Goal: Information Seeking & Learning: Check status

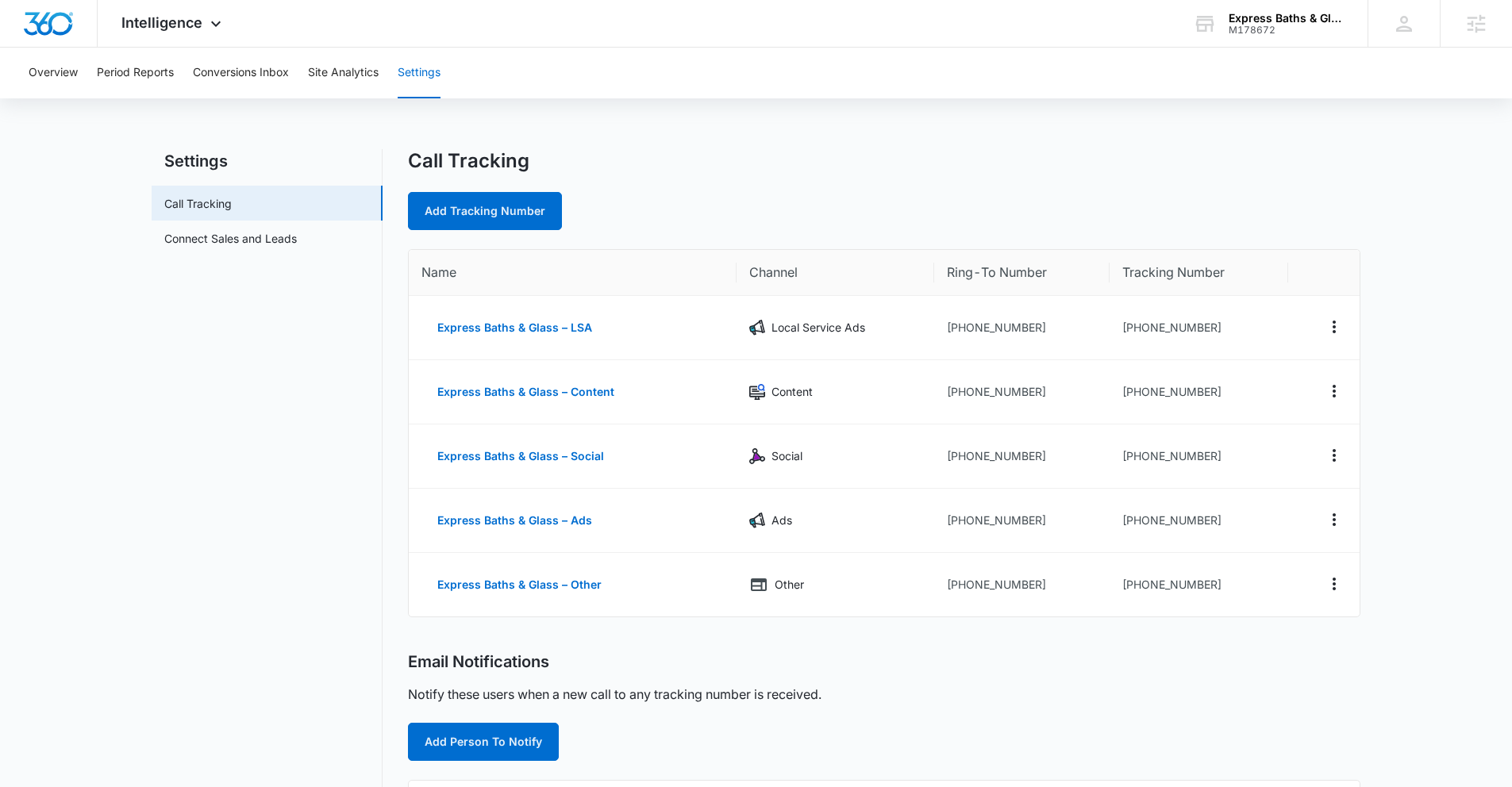
click at [731, 162] on div "Call Tracking" at bounding box center [884, 161] width 952 height 24
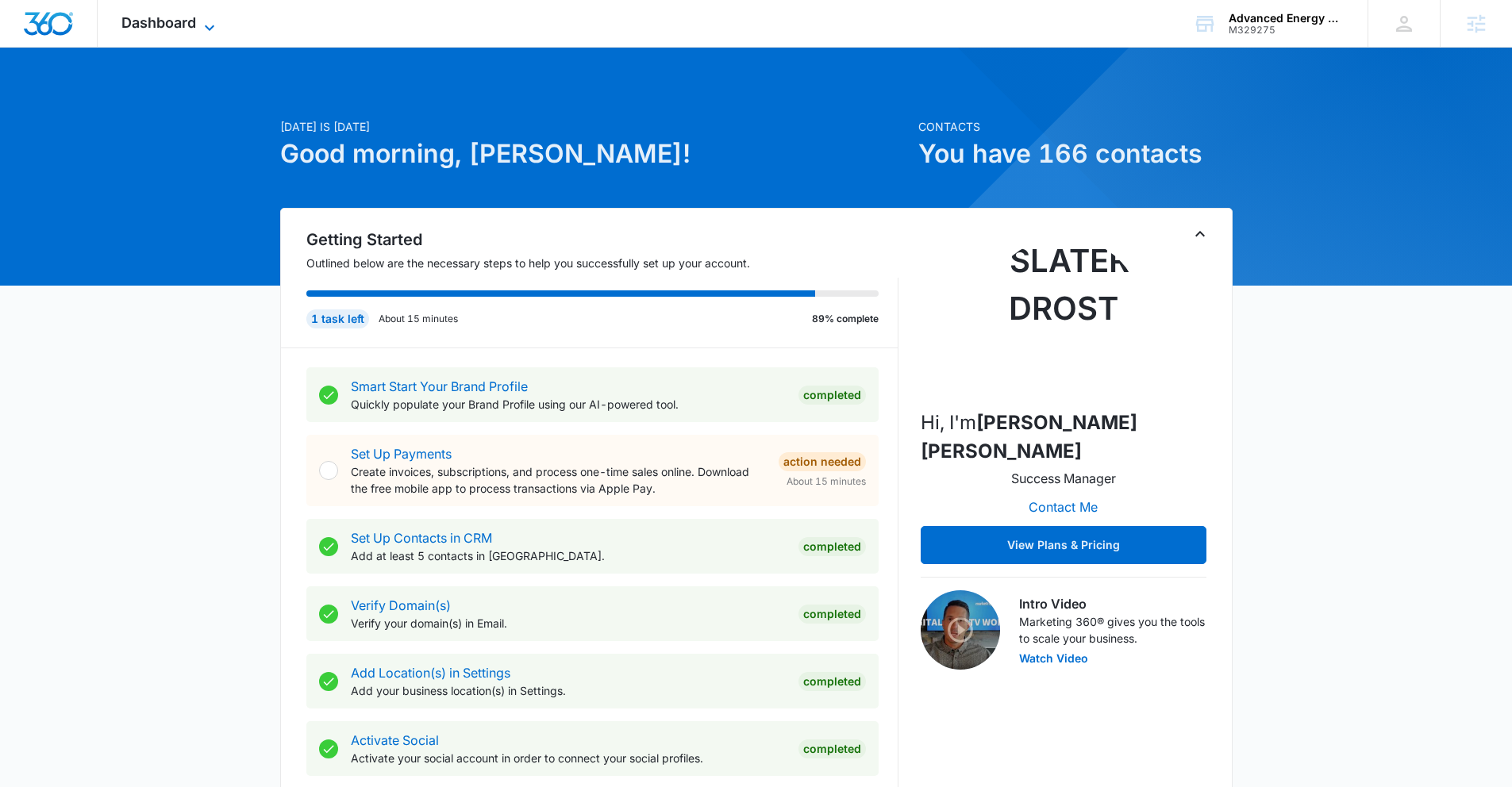
click at [173, 17] on span "Dashboard" at bounding box center [158, 23] width 74 height 17
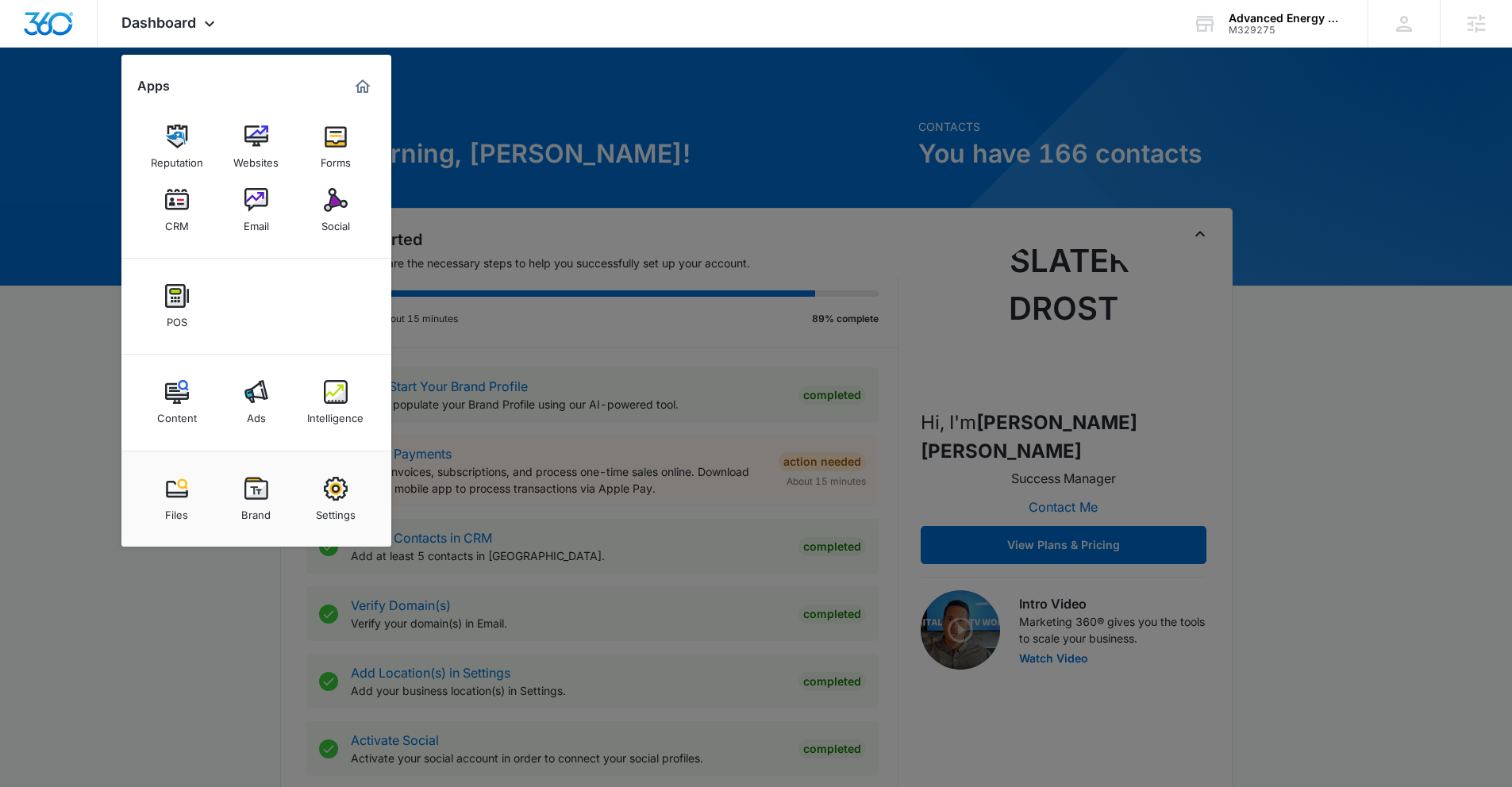
click at [627, 89] on div at bounding box center [756, 394] width 1512 height 787
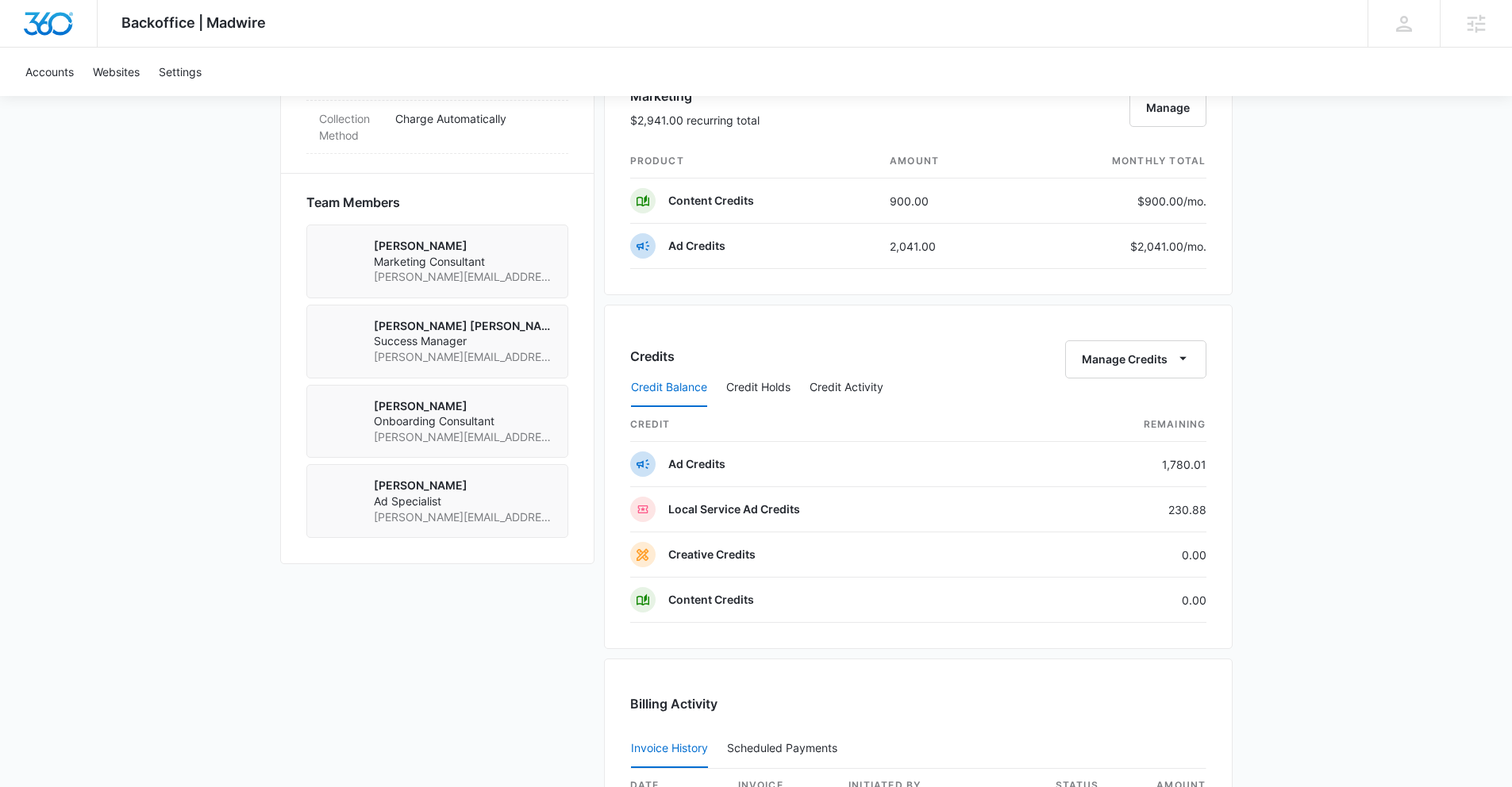
scroll to position [1055, 0]
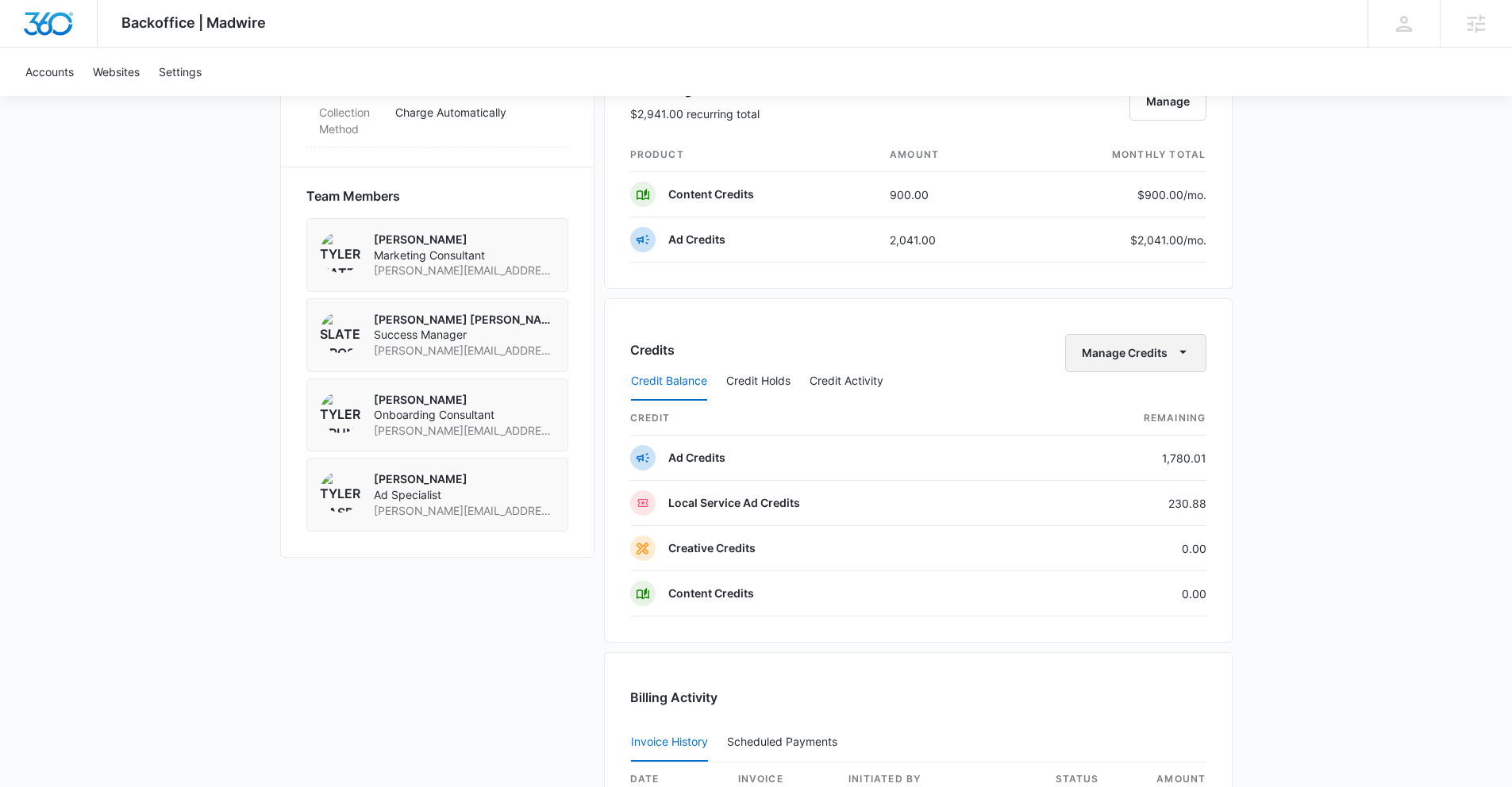
click at [1168, 351] on button "Manage Credits" at bounding box center [1135, 353] width 141 height 38
click at [1143, 401] on div "Transfer Credits" at bounding box center [1127, 404] width 83 height 11
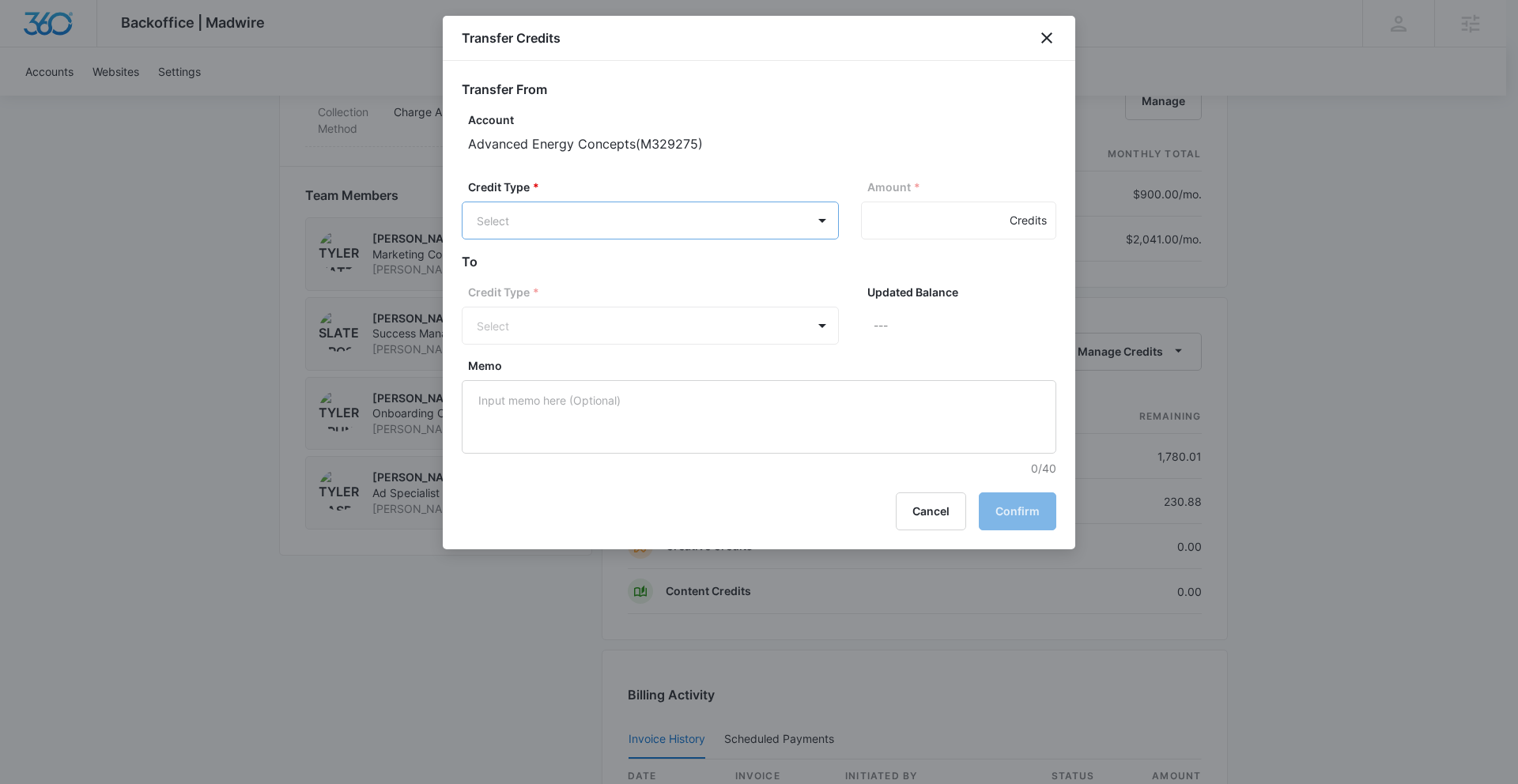
click at [728, 232] on body "Backoffice | Madwire Apps Settings SD [PERSON_NAME] [PERSON_NAME] [PERSON_NAME]…" at bounding box center [759, 232] width 1518 height 2565
click at [701, 282] on div "Ad Credits (1780.01 Credits)" at bounding box center [649, 281] width 336 height 25
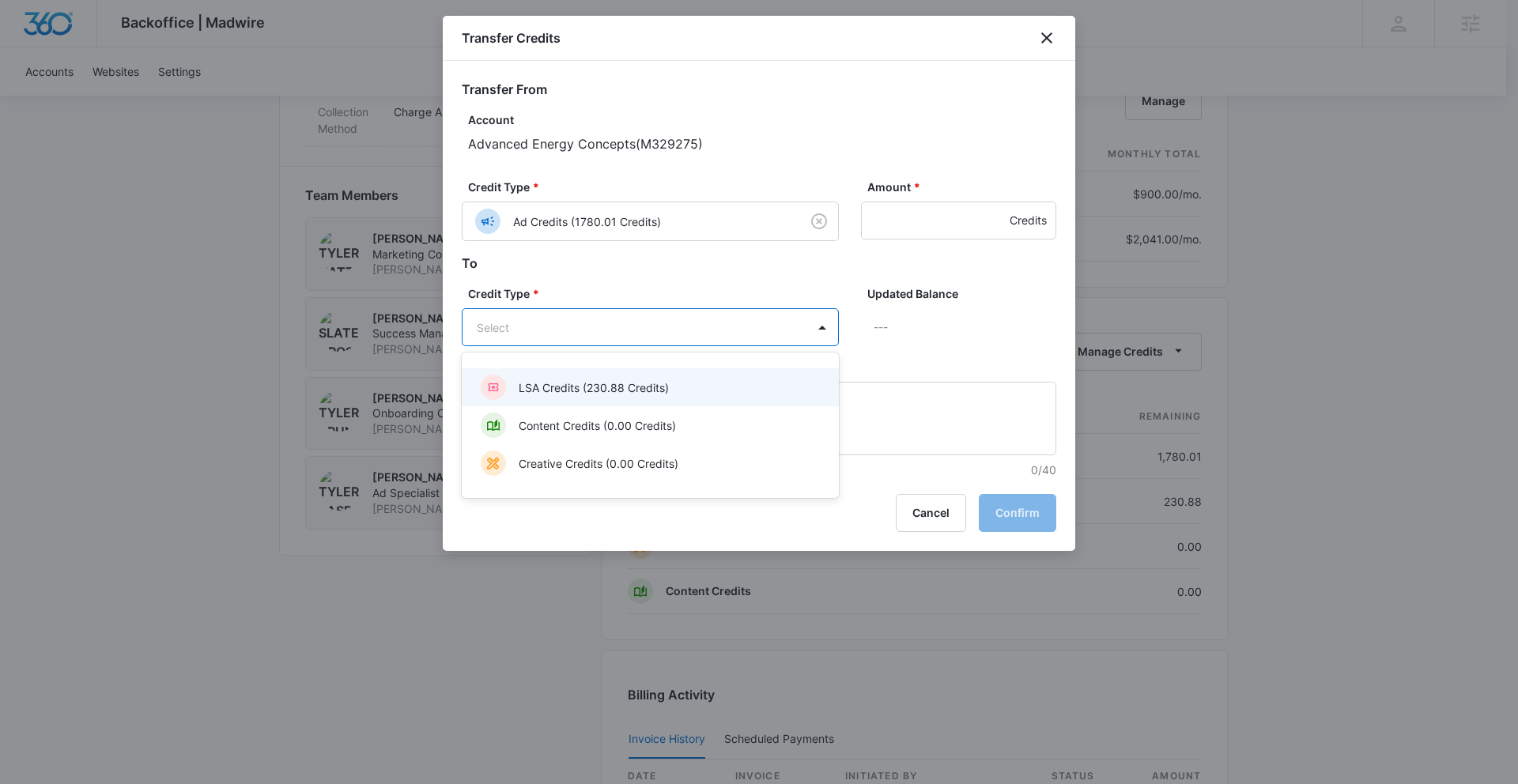
click at [713, 325] on body "Backoffice | Madwire Apps Settings SD Slater Drost slater.drost@madwire.com My …" at bounding box center [759, 232] width 1518 height 2565
click at [705, 397] on div "LSA Credits (230.88 Credits)" at bounding box center [649, 387] width 336 height 25
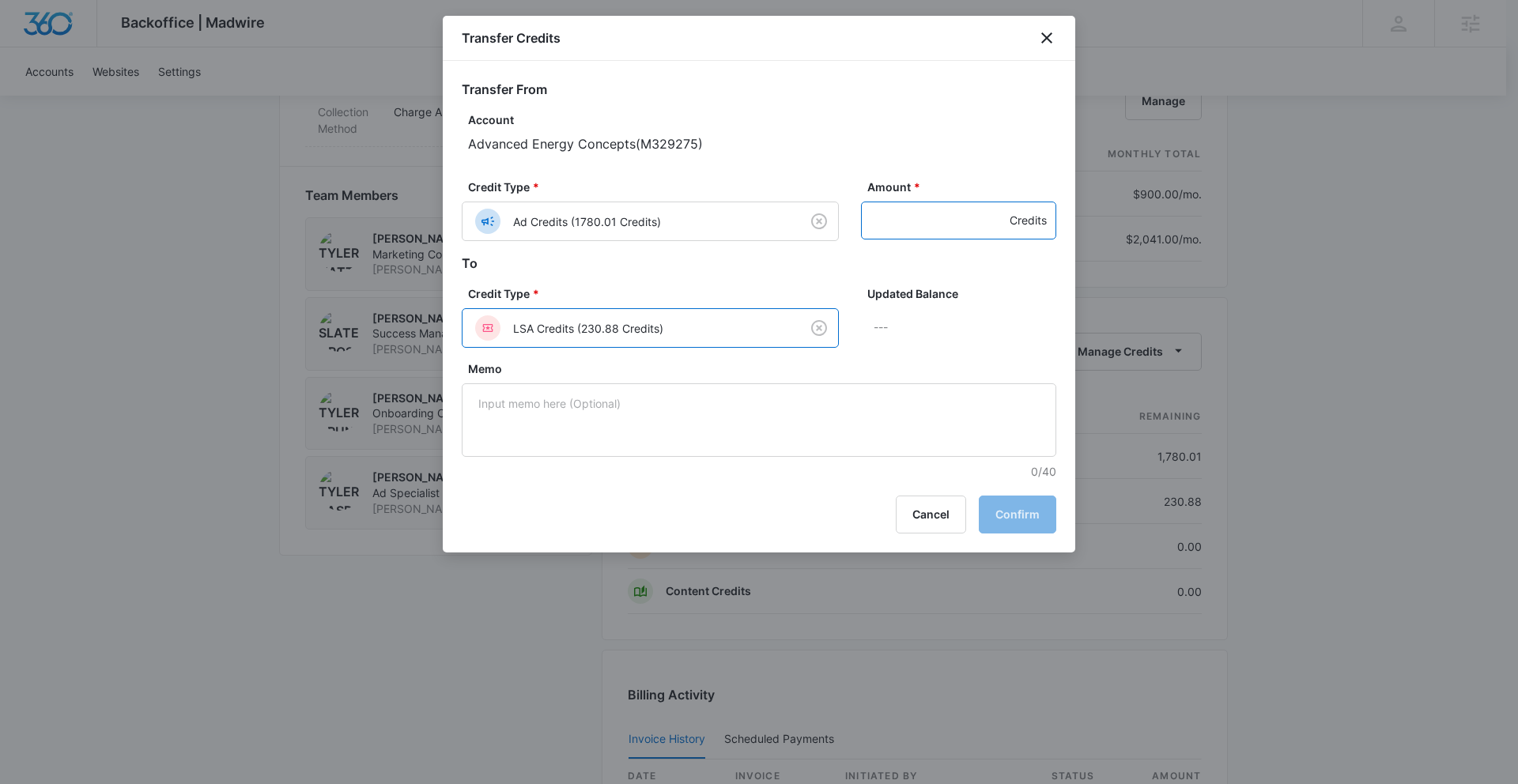
click at [911, 217] on input "Amount *" at bounding box center [958, 221] width 195 height 38
type input "1300"
click at [1015, 520] on button "Confirm" at bounding box center [1017, 515] width 77 height 38
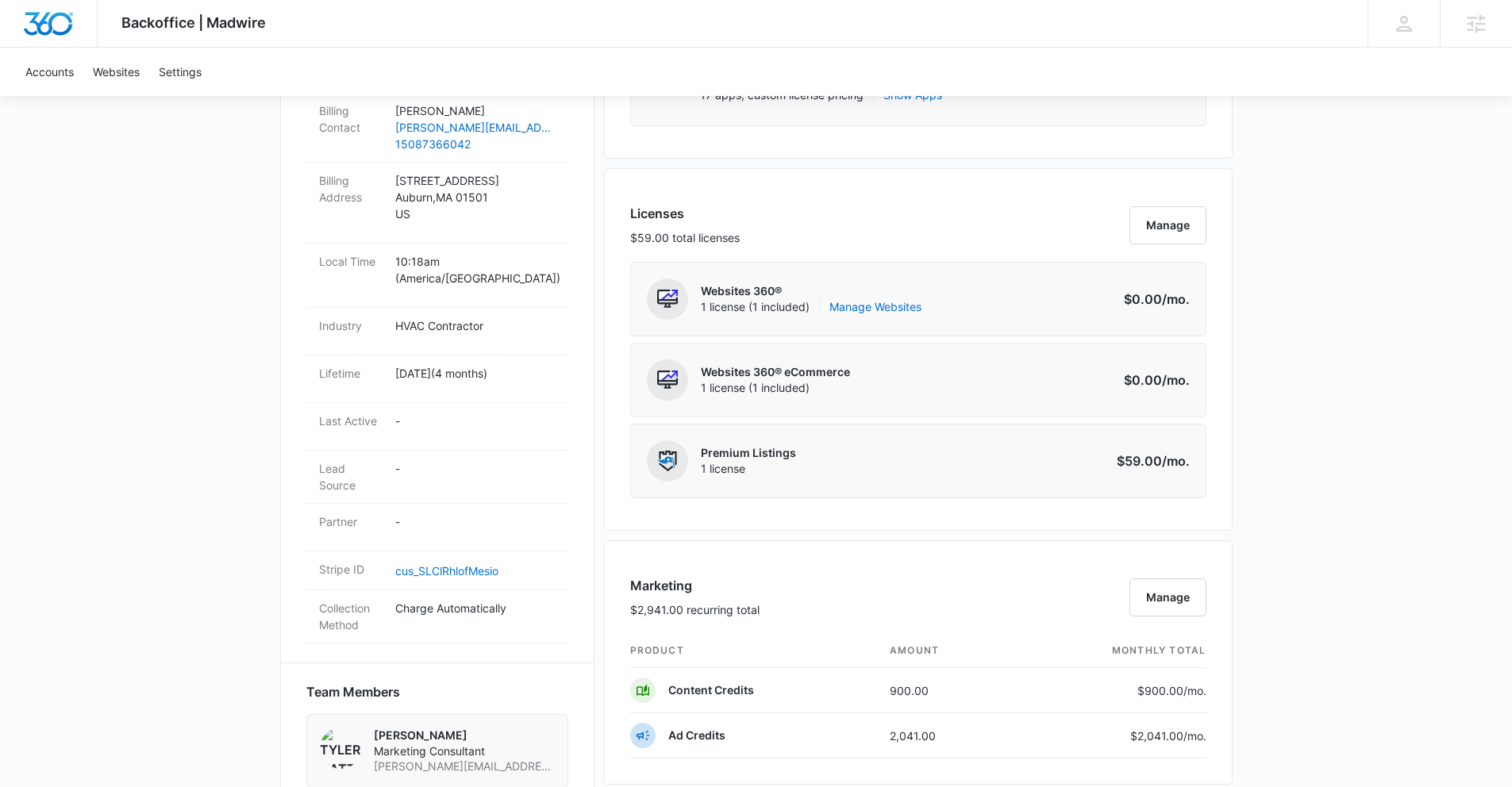
scroll to position [0, 0]
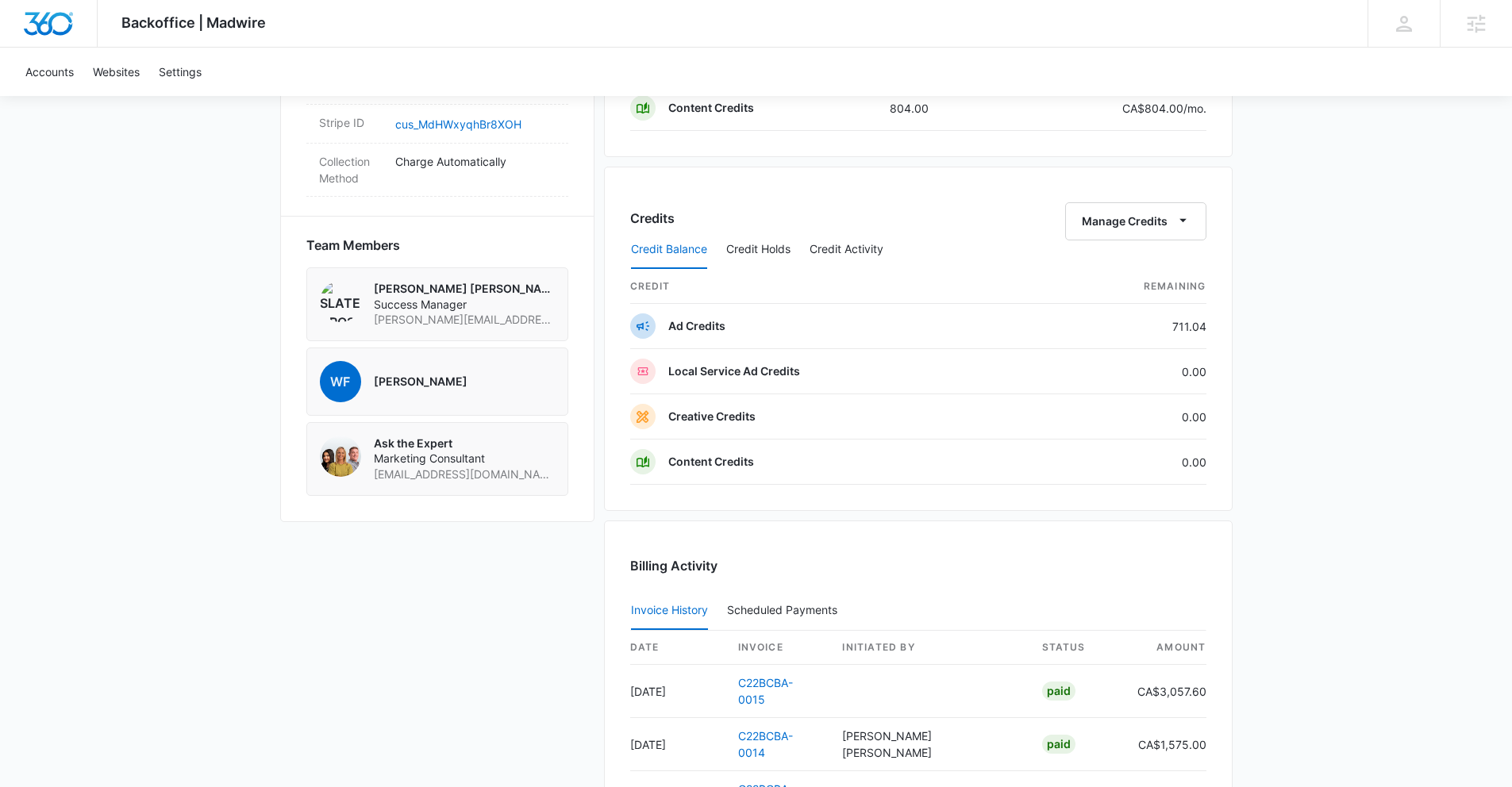
scroll to position [1079, 0]
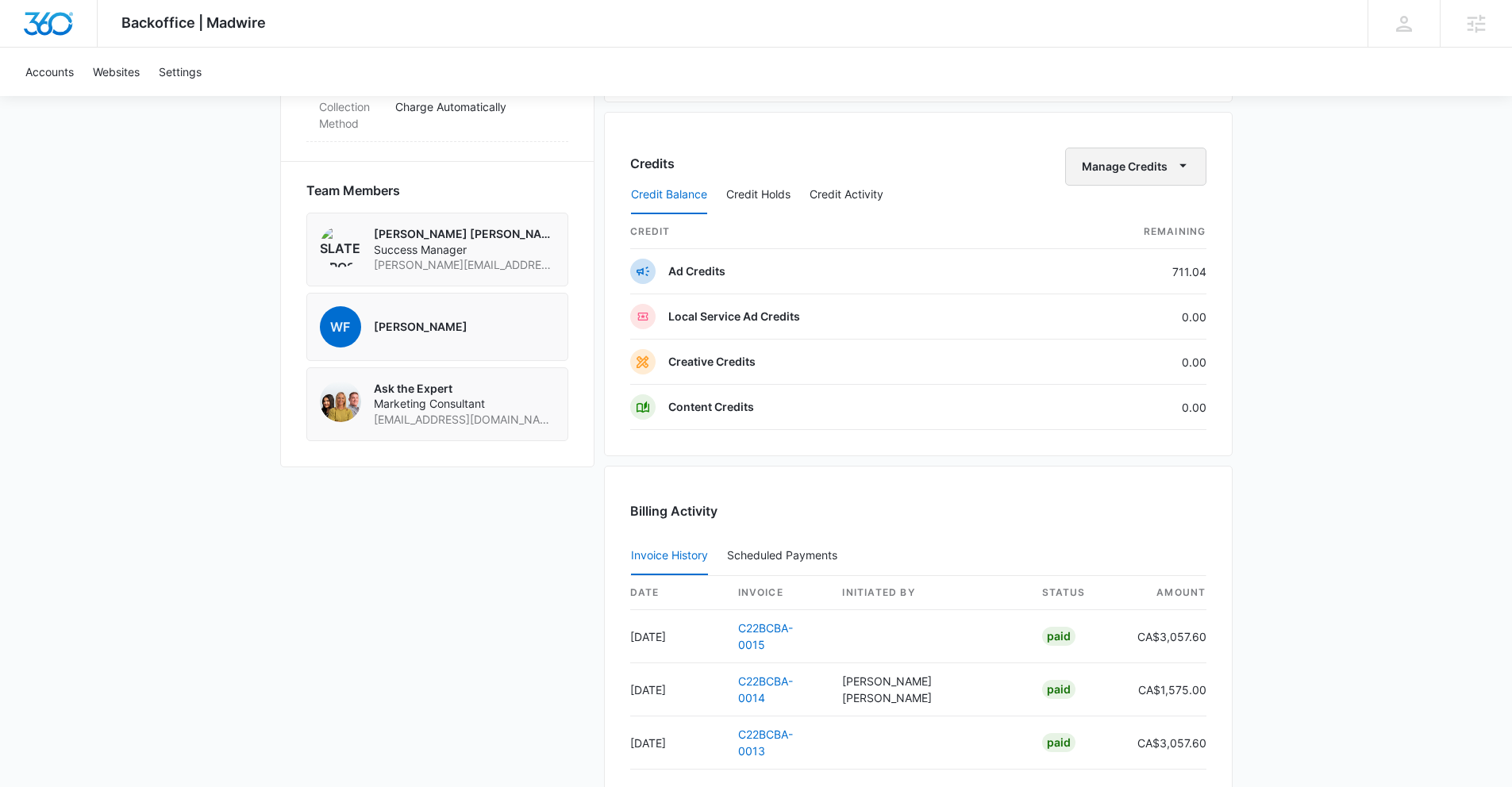
click at [1160, 166] on button "Manage Credits" at bounding box center [1135, 167] width 141 height 38
click at [1127, 228] on button "Transfer Credits" at bounding box center [1136, 217] width 140 height 24
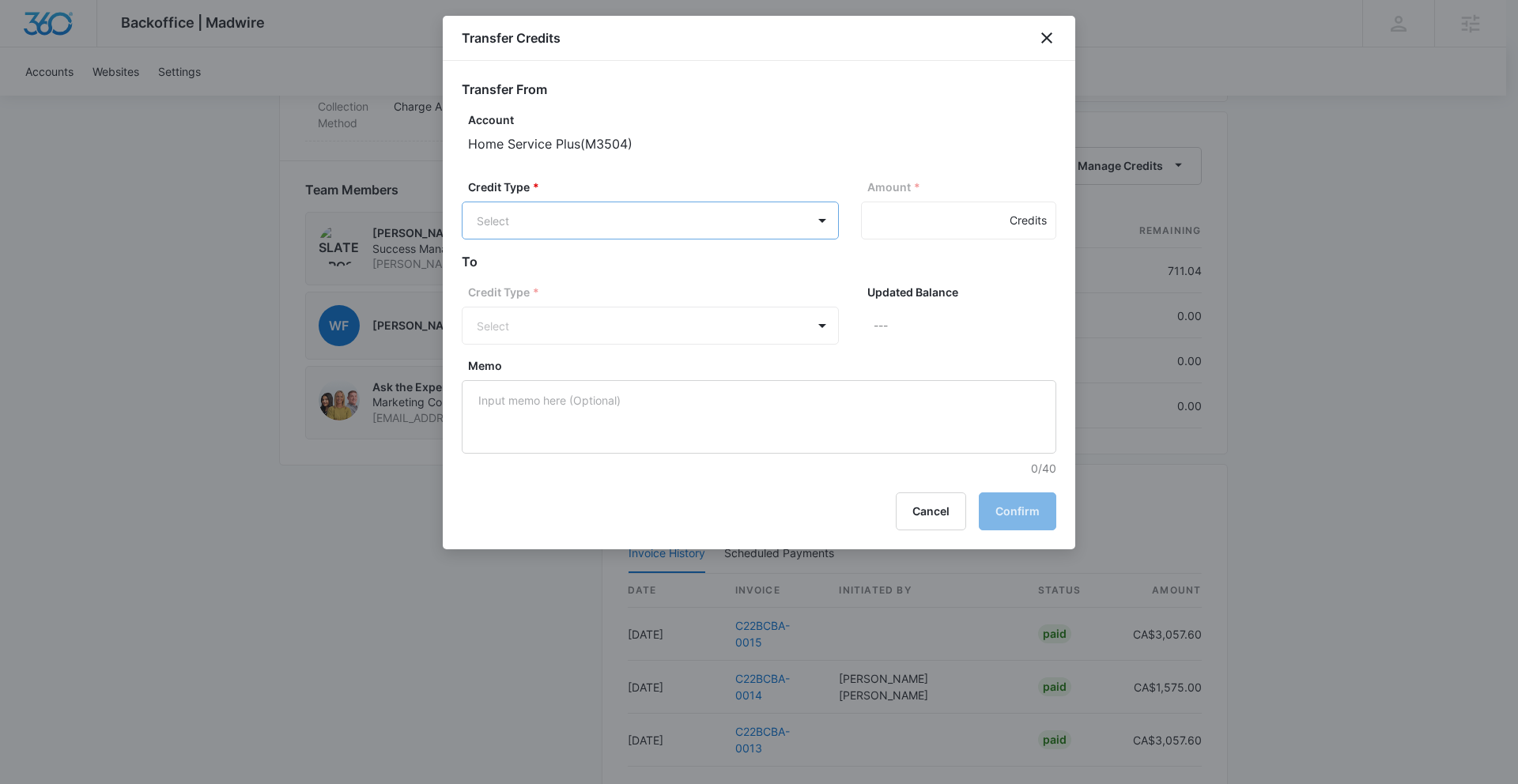
click at [758, 214] on body "Backoffice | Madwire Apps Settings SD Slater Drost slater.drost@madwire.com My …" at bounding box center [759, 56] width 1518 height 2263
click at [740, 269] on div "Ad Credits (711.04 Credits)" at bounding box center [649, 281] width 336 height 25
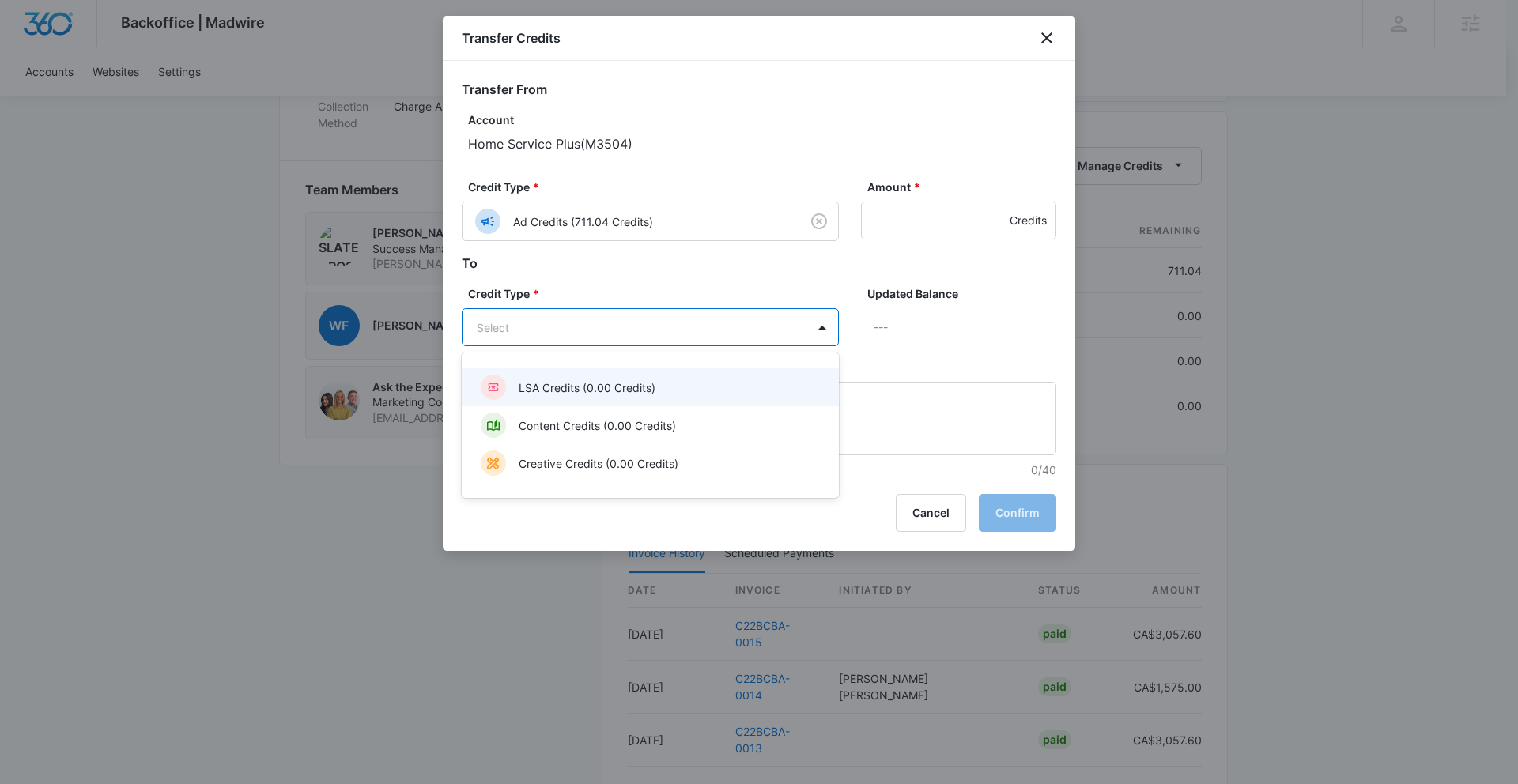
click at [761, 325] on body "Backoffice | Madwire Apps Settings SD Slater Drost slater.drost@madwire.com My …" at bounding box center [759, 56] width 1518 height 2263
click at [720, 400] on div "LSA Credits (0.00 Credits)" at bounding box center [651, 388] width 377 height 38
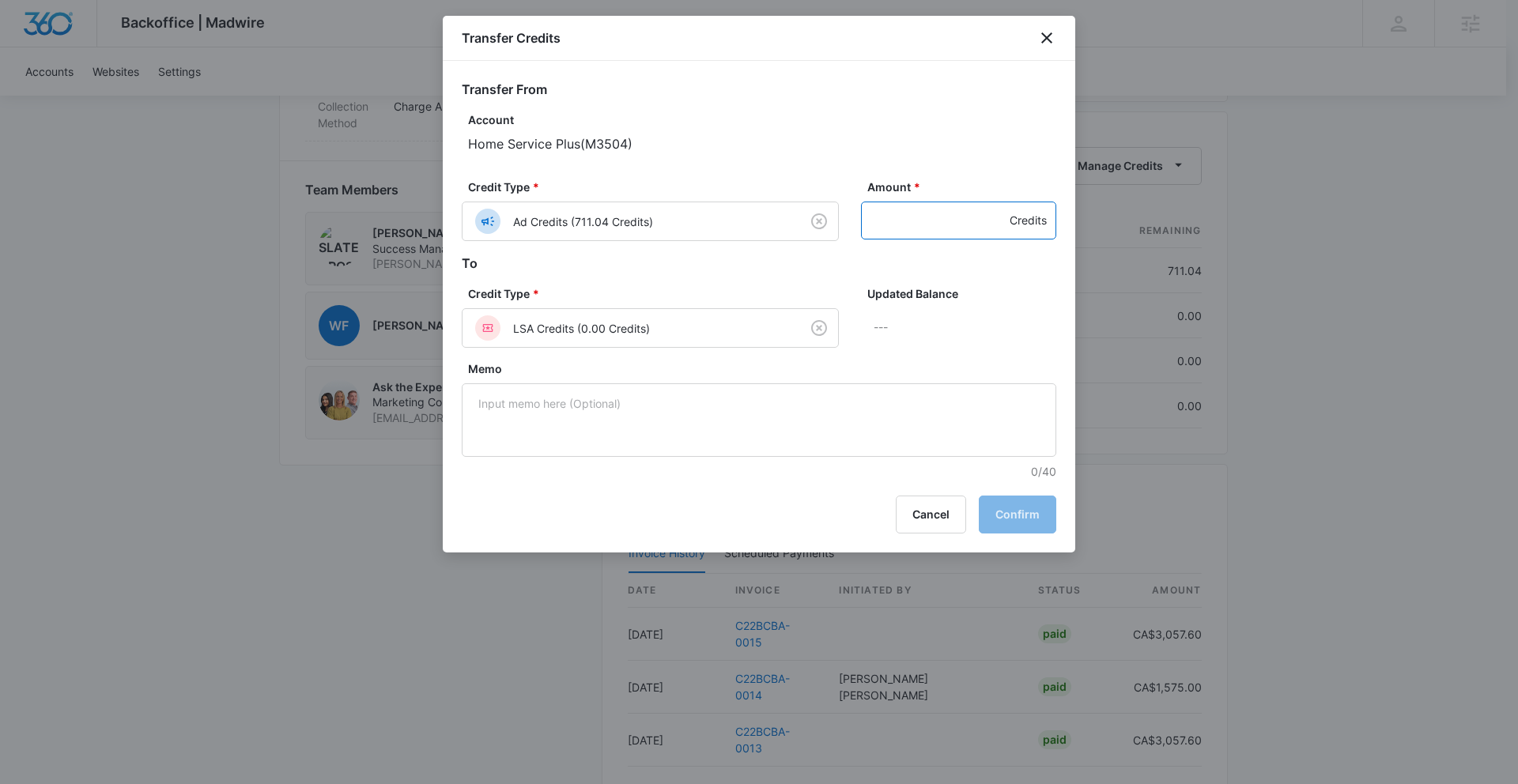
click at [932, 228] on input "Amount *" at bounding box center [958, 221] width 195 height 38
click at [1055, 37] on icon "close" at bounding box center [1047, 37] width 19 height 19
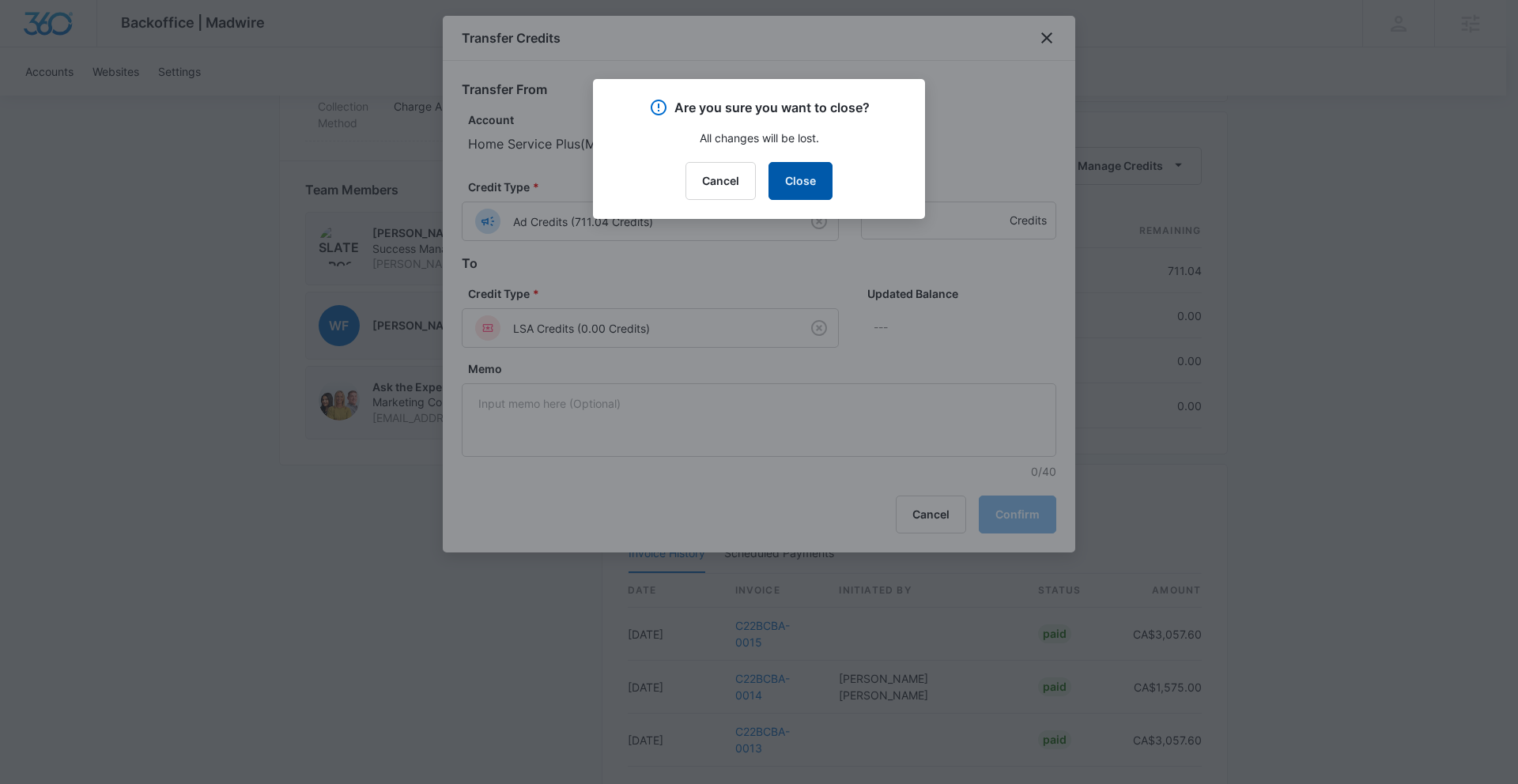
click at [810, 189] on button "Close" at bounding box center [800, 181] width 64 height 38
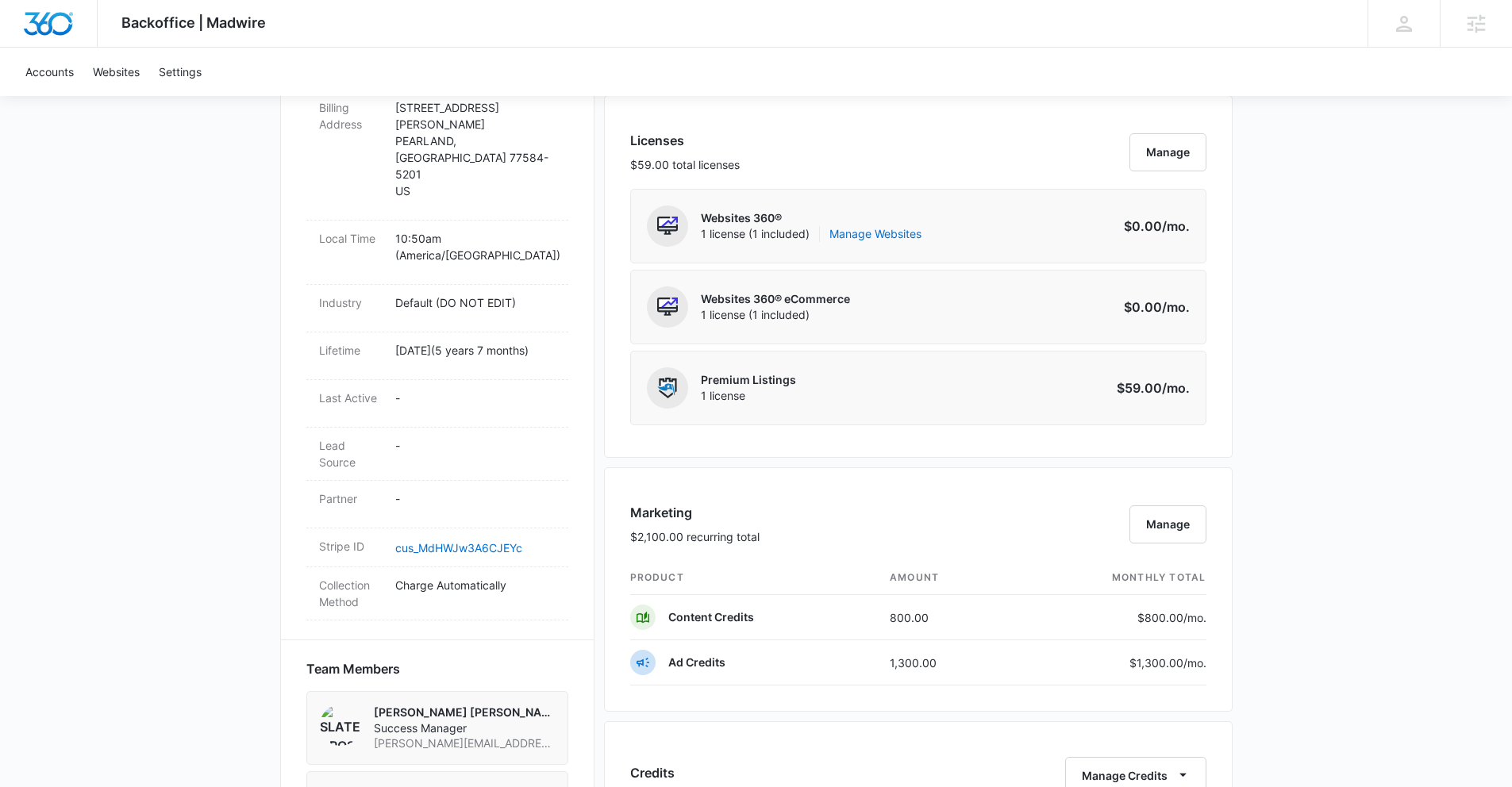
scroll to position [823, 0]
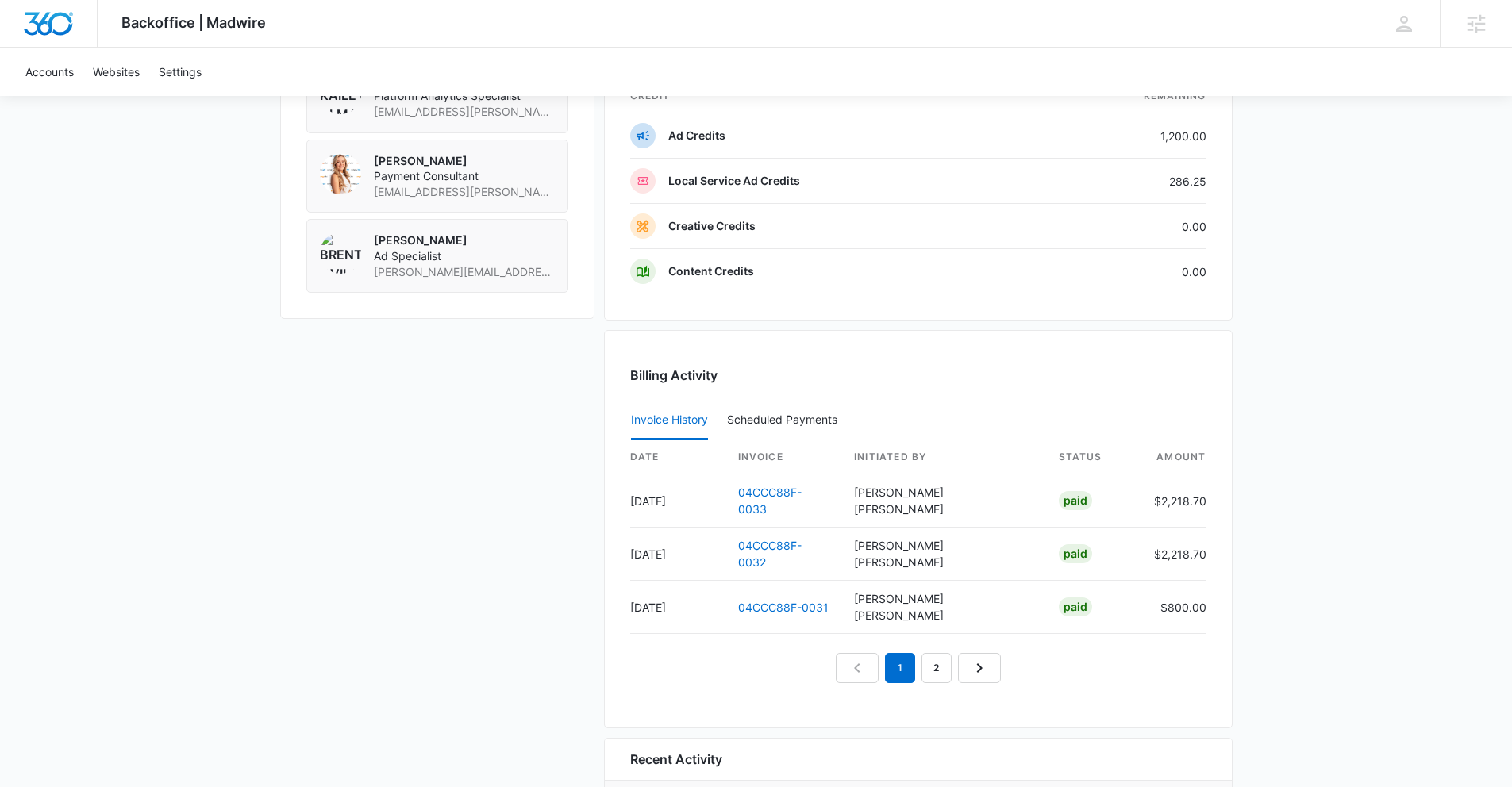
scroll to position [1396, 0]
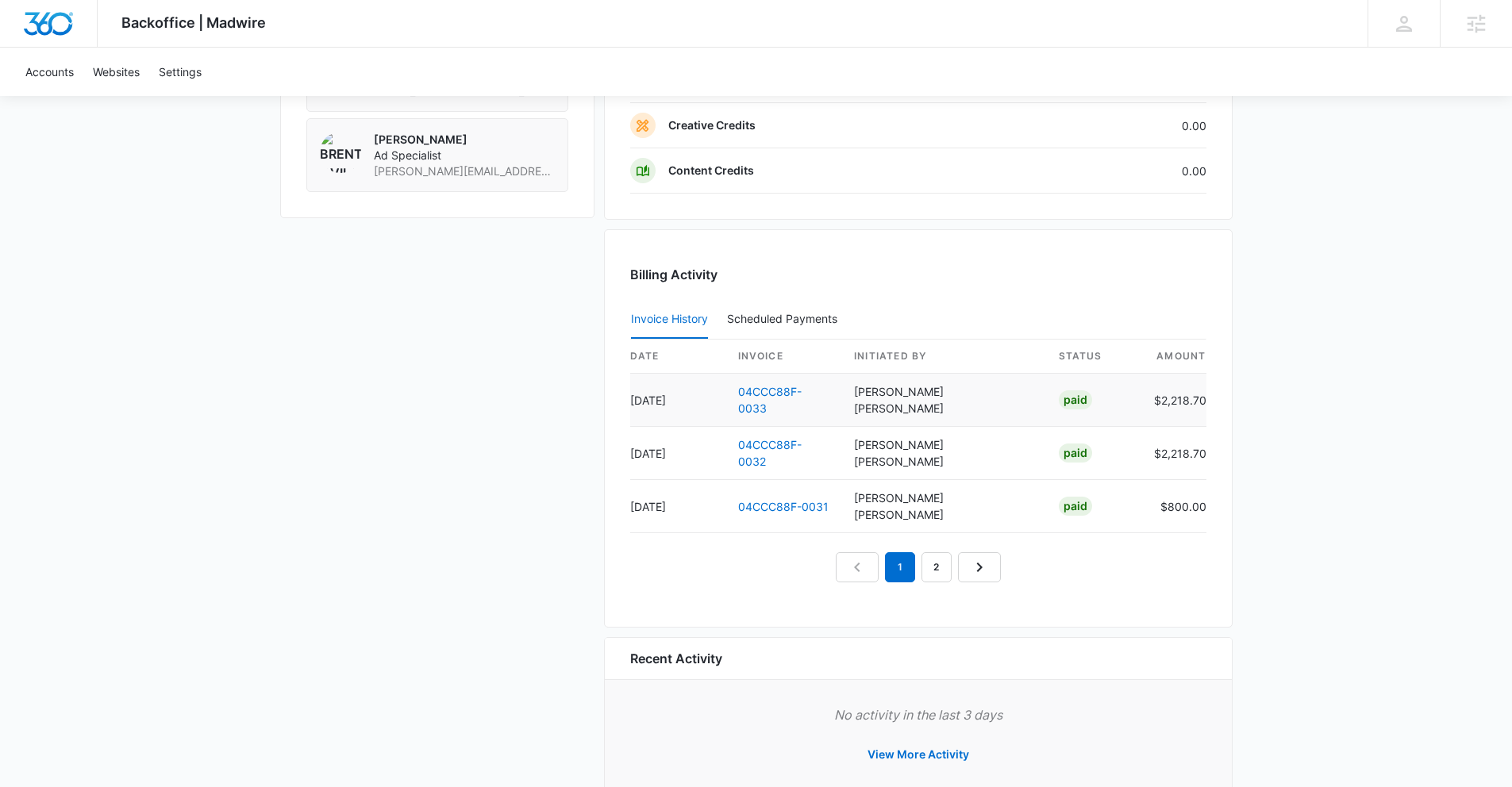
click at [775, 400] on td "04CCC88F-0033" at bounding box center [784, 400] width 117 height 53
click at [785, 398] on link "04CCC88F-0033" at bounding box center [770, 400] width 63 height 30
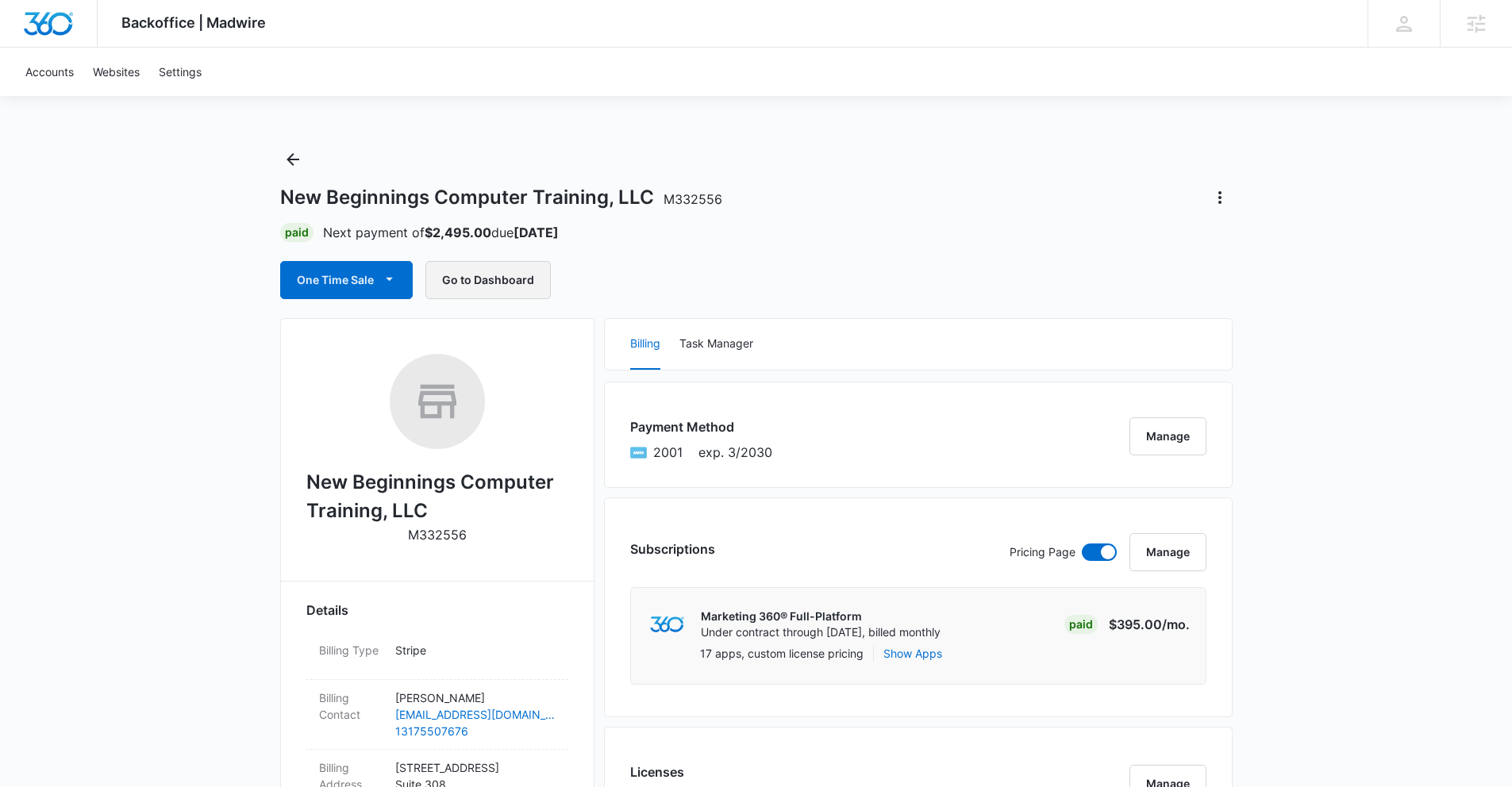
click at [476, 283] on button "Go to Dashboard" at bounding box center [488, 280] width 125 height 38
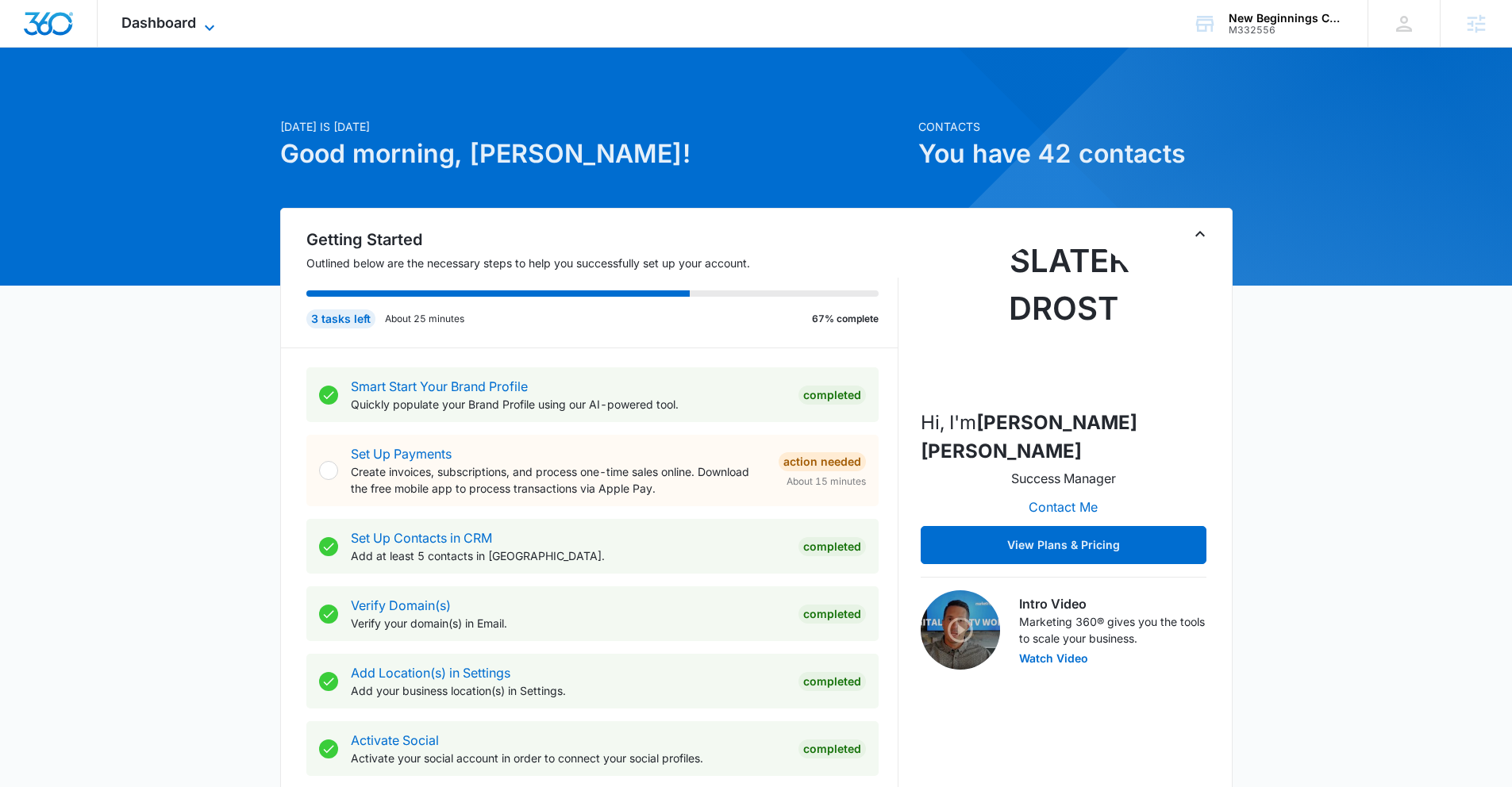
click at [140, 28] on span "Dashboard" at bounding box center [158, 23] width 74 height 17
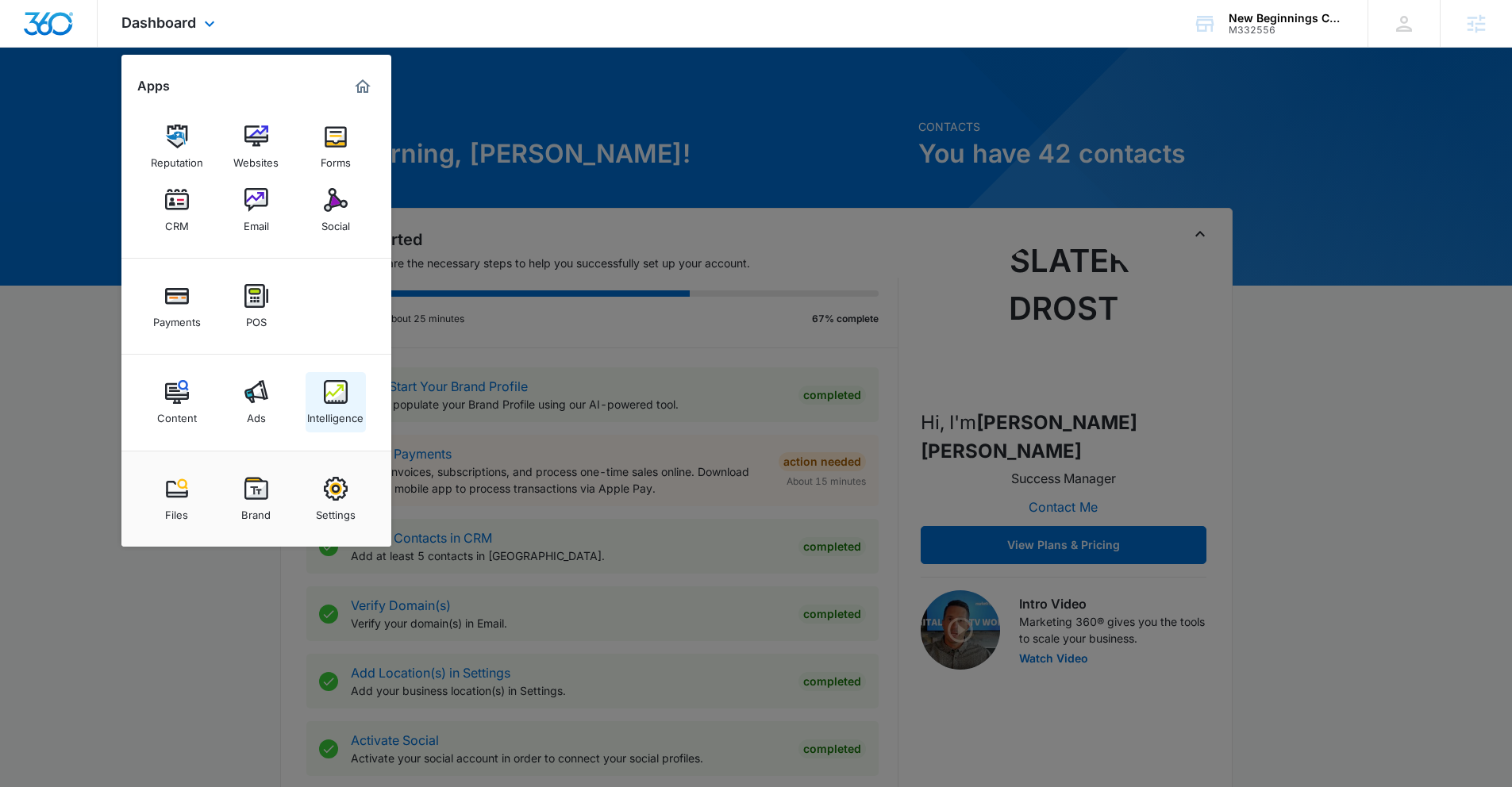
click at [322, 411] on div "Intelligence" at bounding box center [335, 414] width 57 height 21
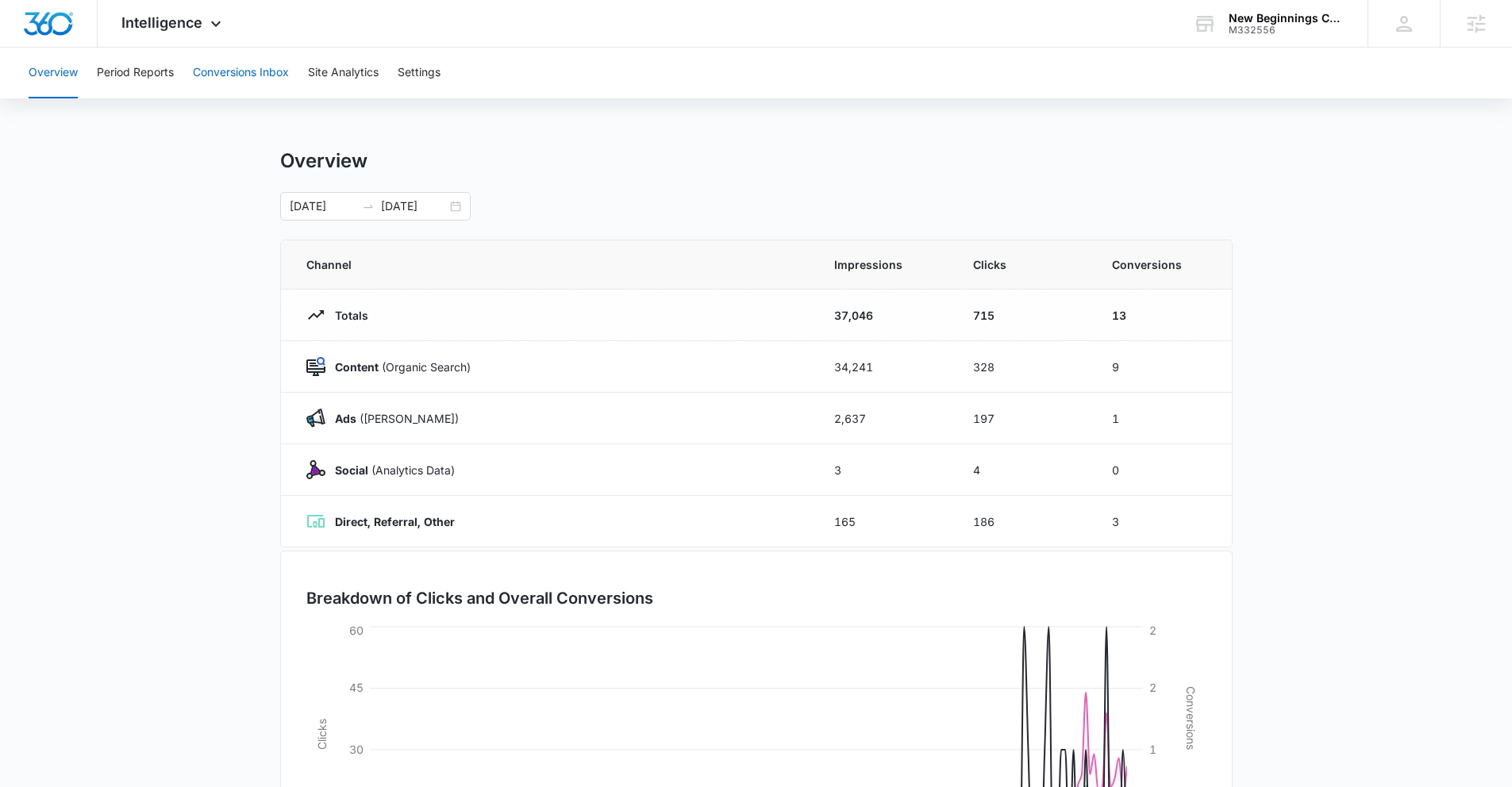
click at [253, 98] on button "Conversions Inbox" at bounding box center [240, 73] width 96 height 51
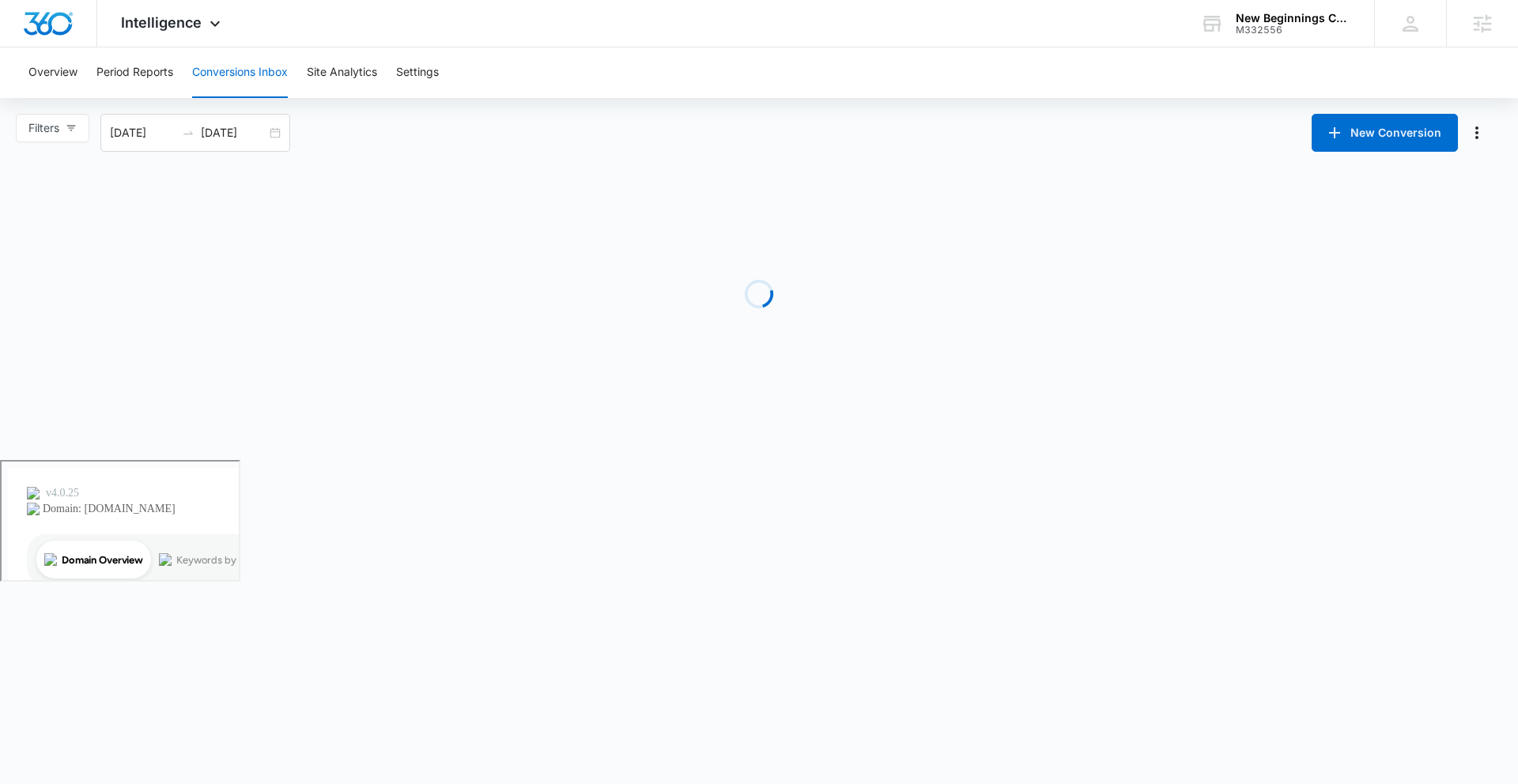
click at [244, 81] on button "Conversions Inbox" at bounding box center [239, 72] width 96 height 51
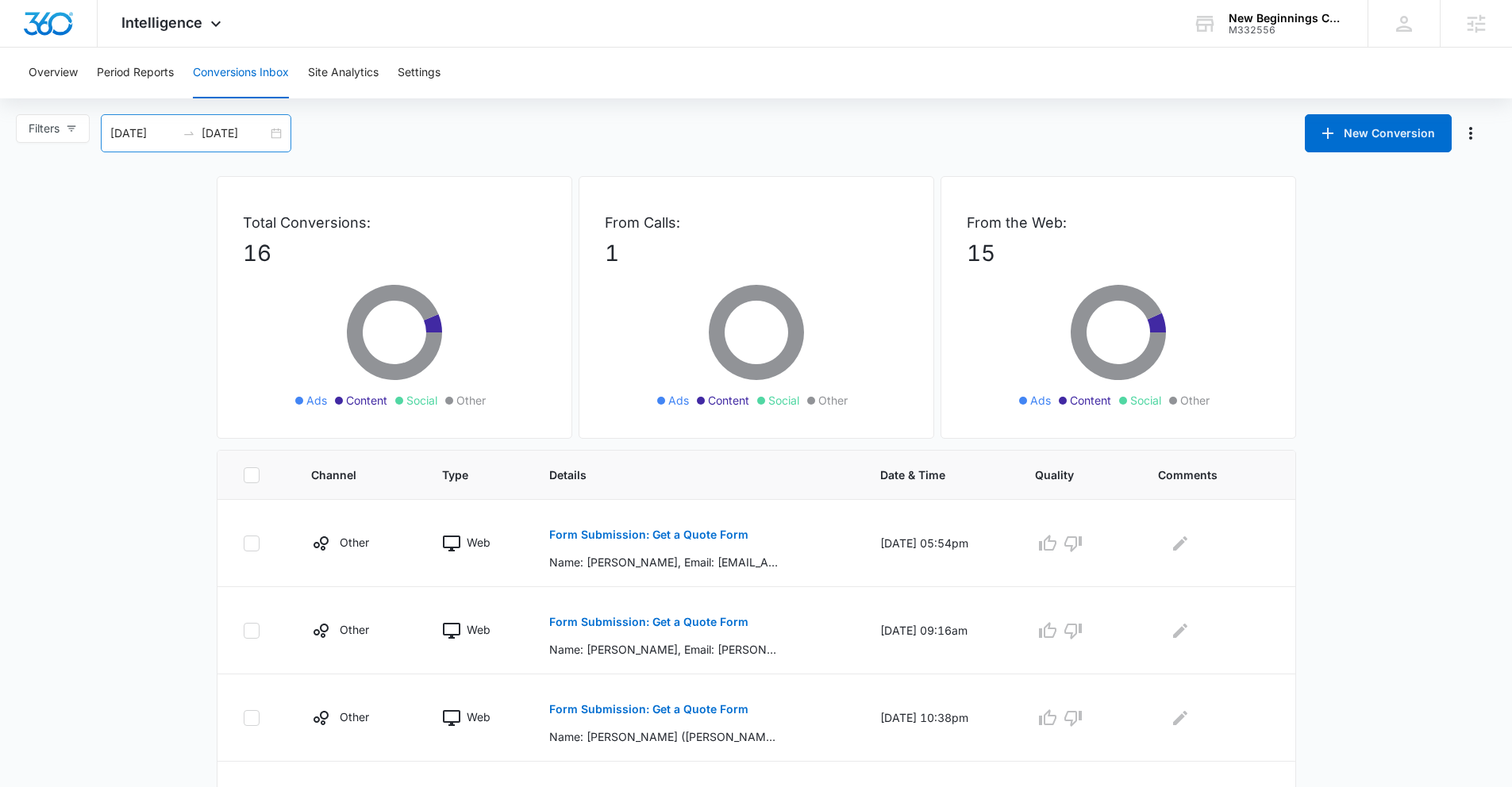
click at [274, 138] on div "[DATE] [DATE]" at bounding box center [196, 133] width 190 height 38
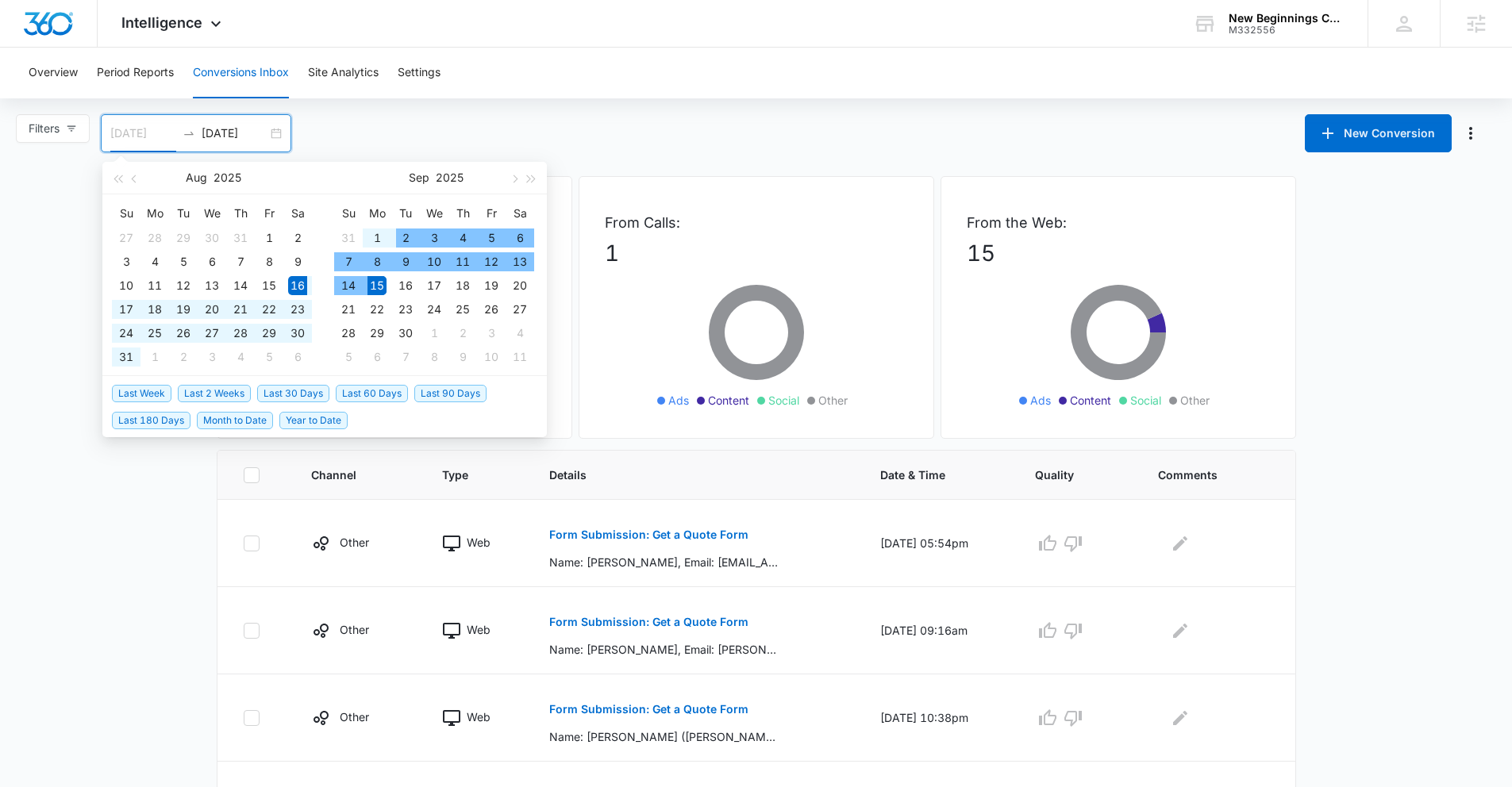
type input "[DATE]"
click at [304, 394] on span "Last 30 Days" at bounding box center [293, 394] width 73 height 18
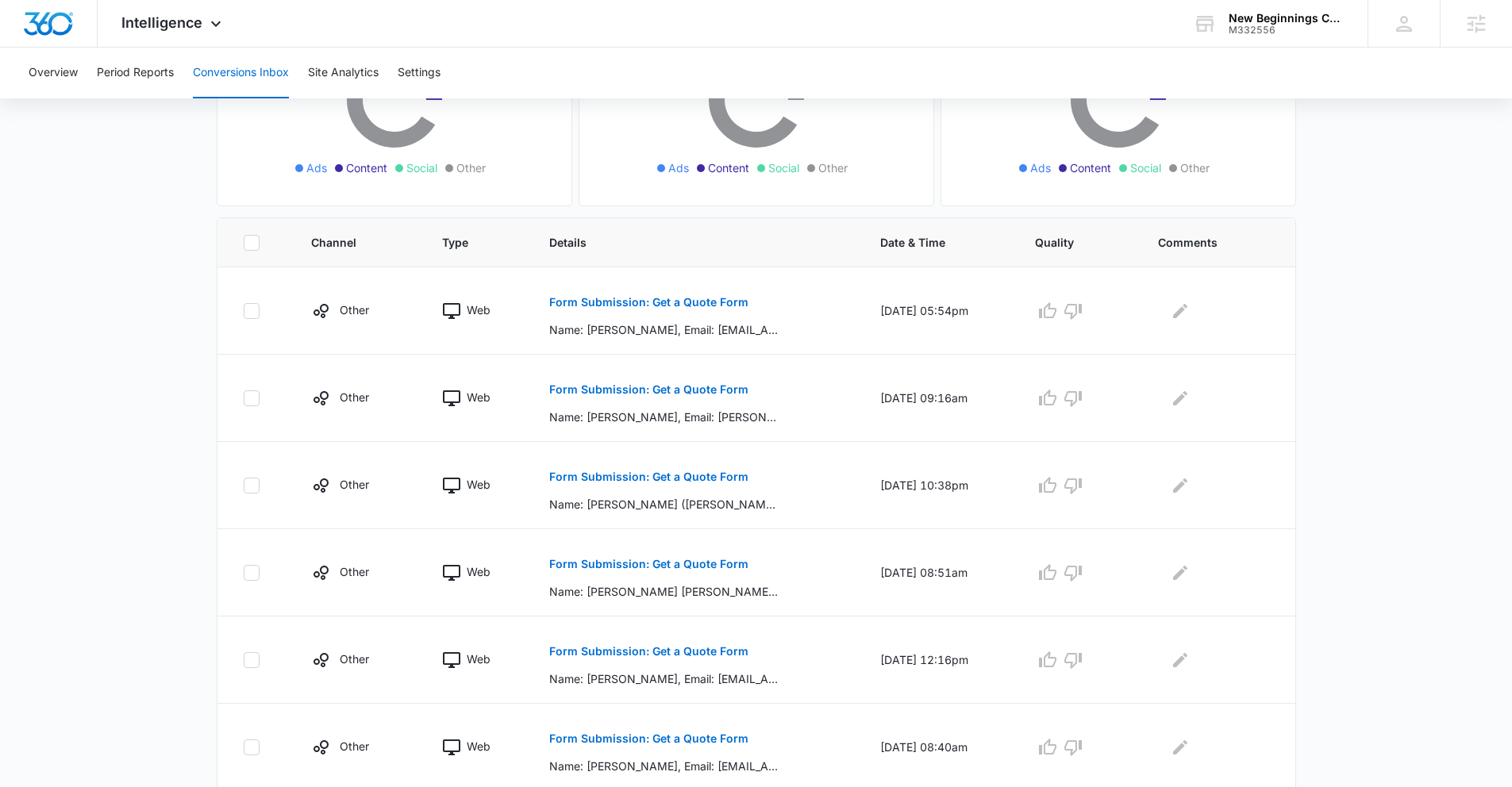
scroll to position [236, 0]
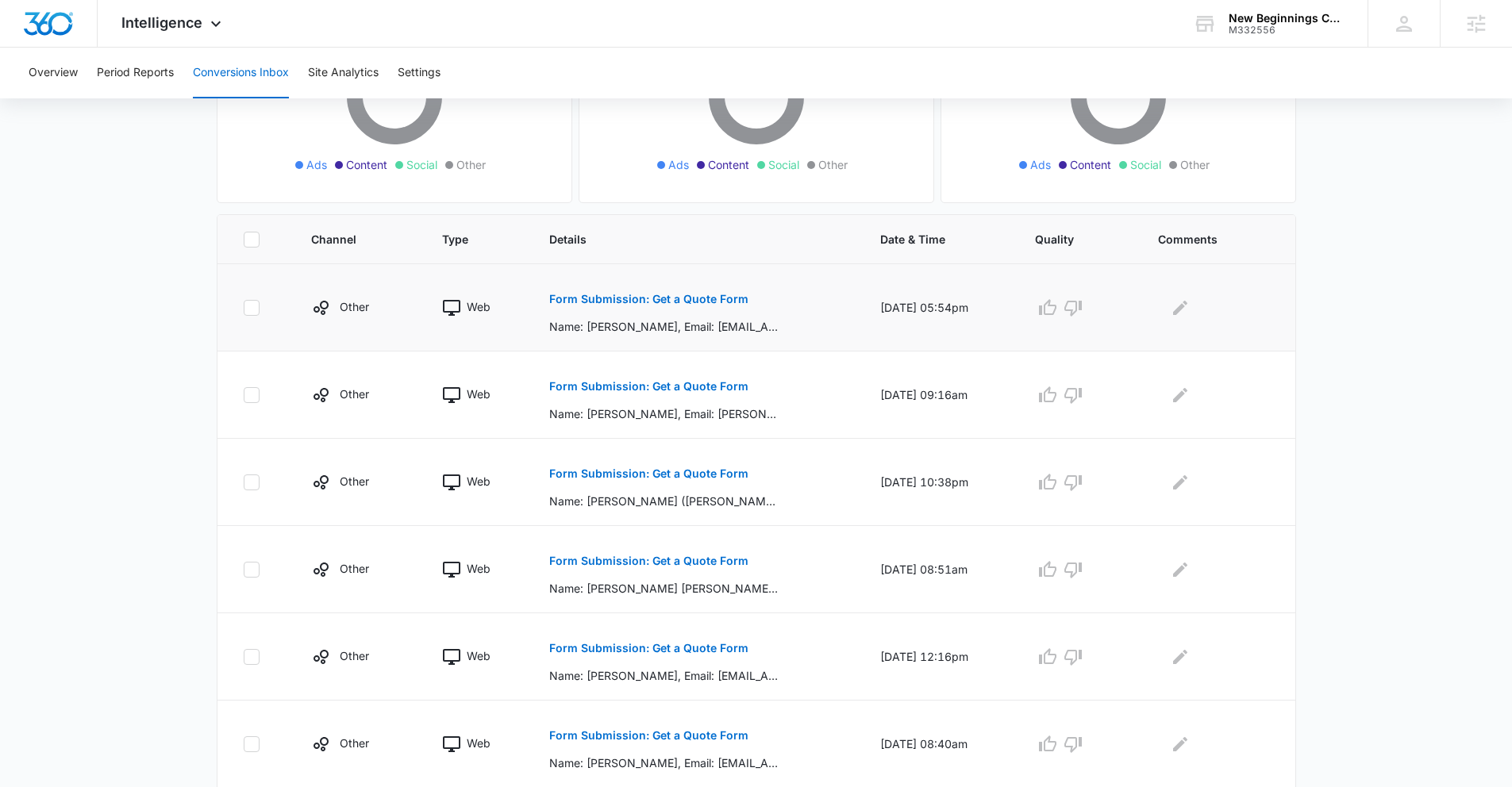
click at [673, 293] on p "Form Submission: Get a Quote Form" at bounding box center [649, 298] width 199 height 11
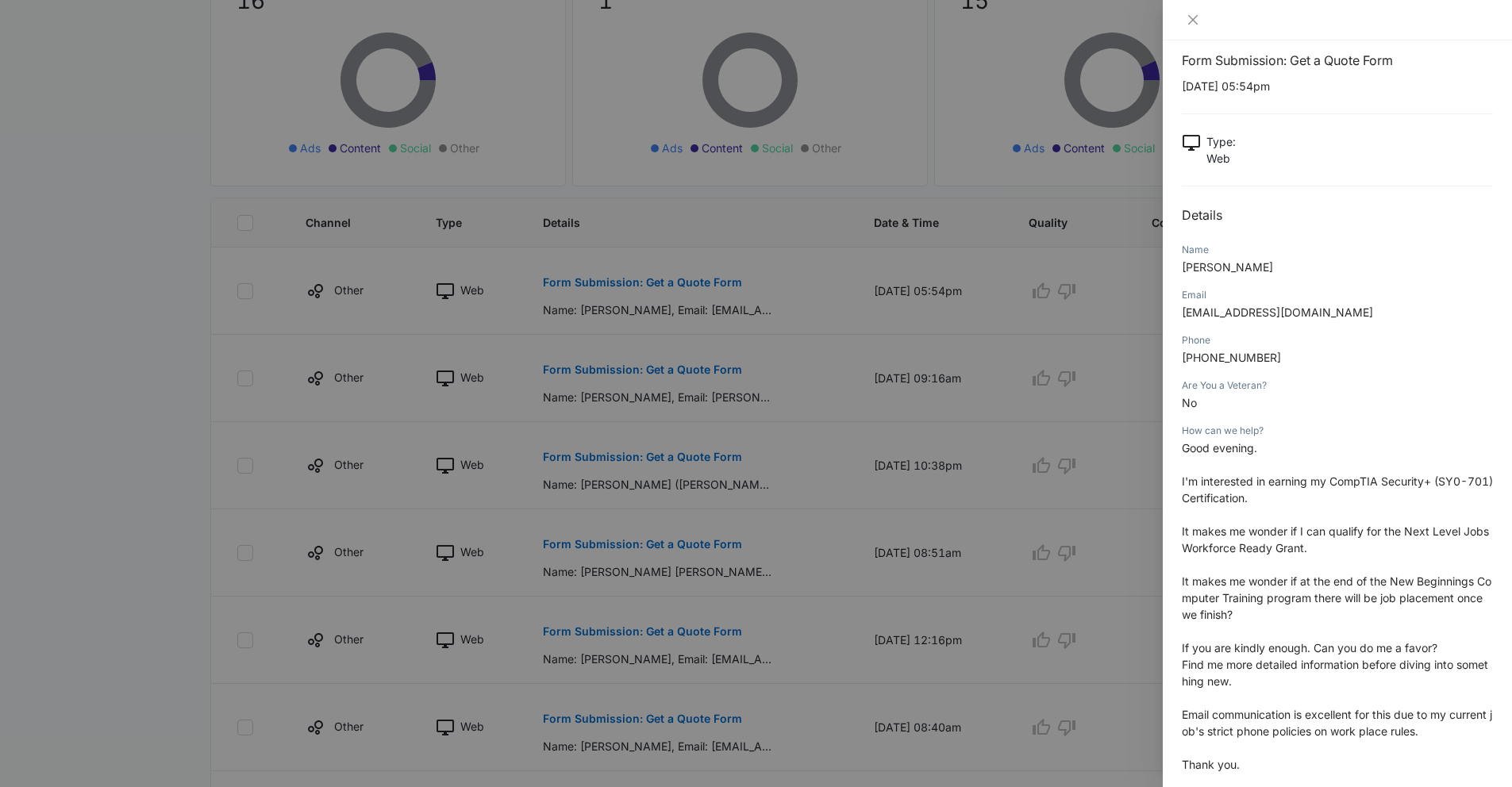
scroll to position [18, 0]
click at [932, 424] on div at bounding box center [756, 394] width 1512 height 787
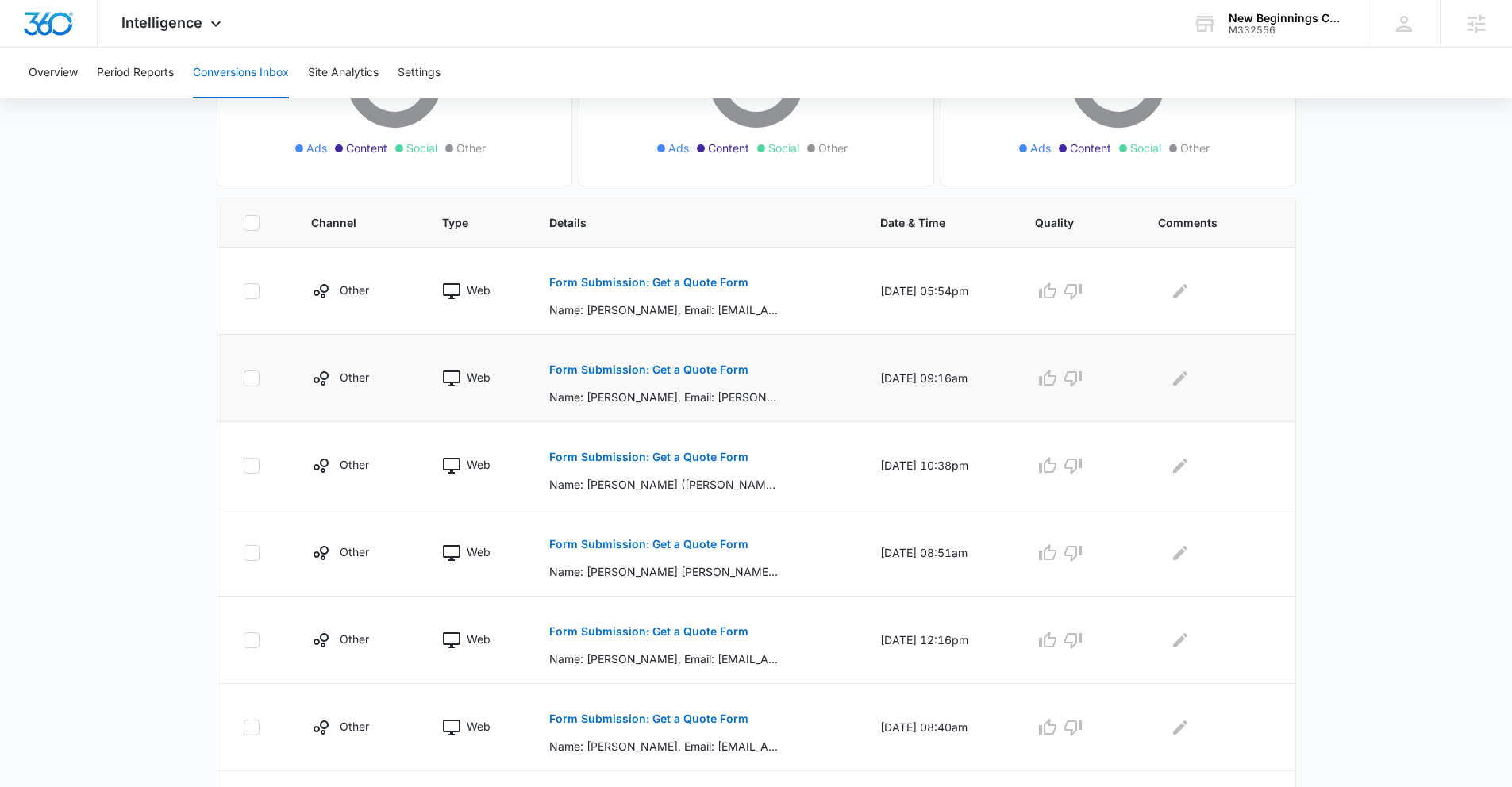
click at [672, 372] on p "Form Submission: Get a Quote Form" at bounding box center [649, 369] width 199 height 11
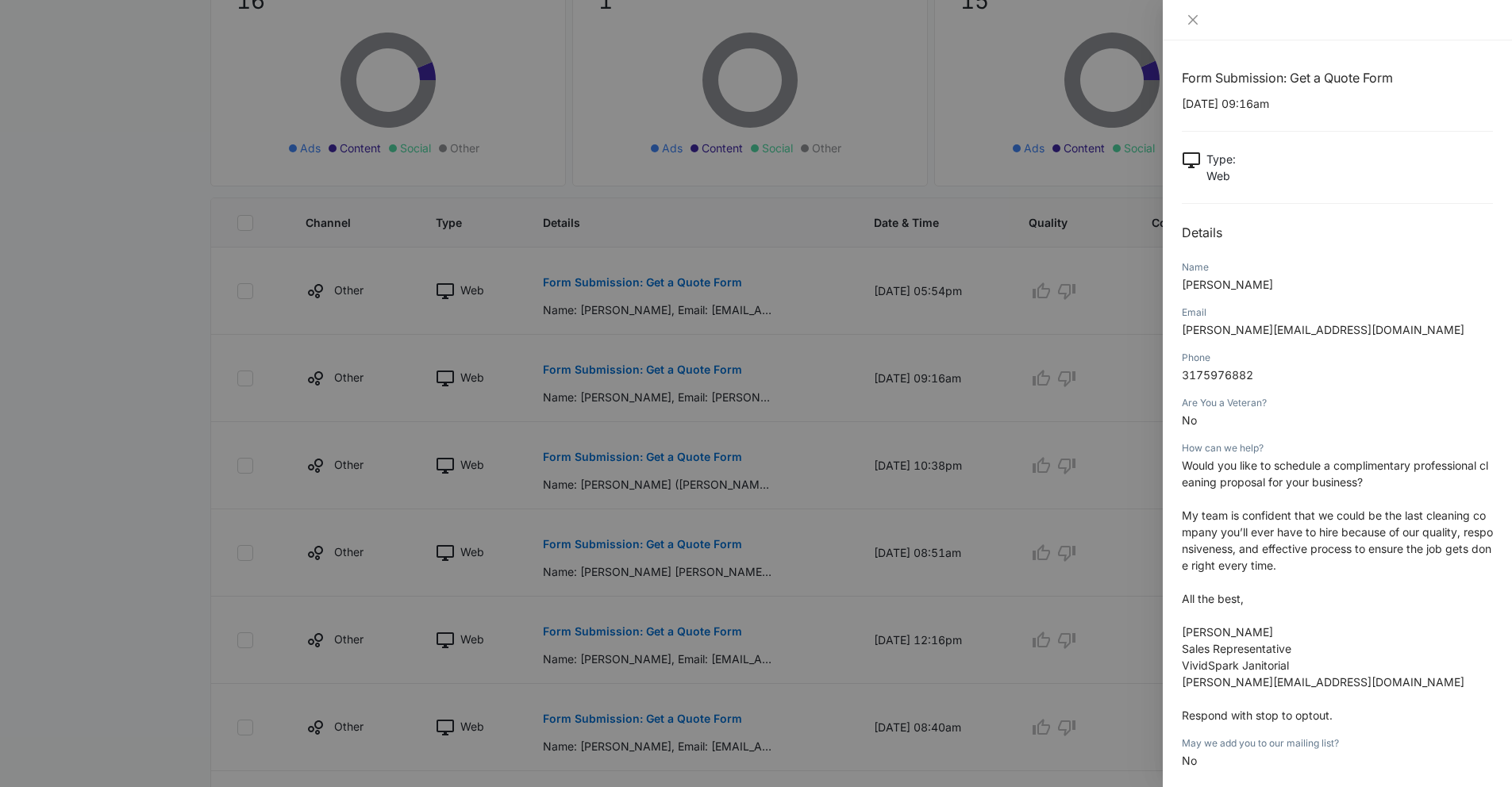
click at [921, 461] on div at bounding box center [756, 394] width 1512 height 787
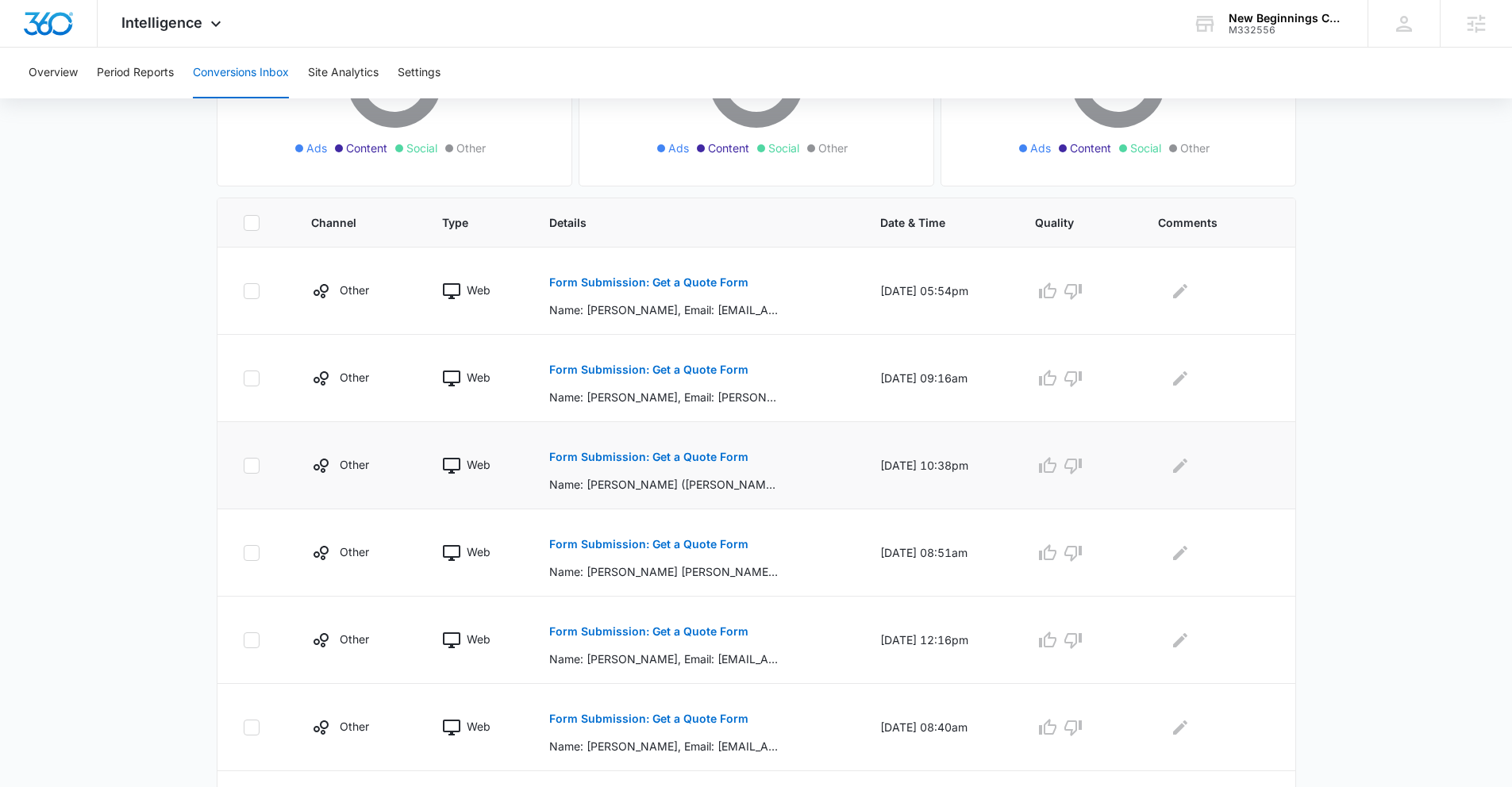
click at [658, 459] on p "Form Submission: Get a Quote Form" at bounding box center [649, 457] width 199 height 11
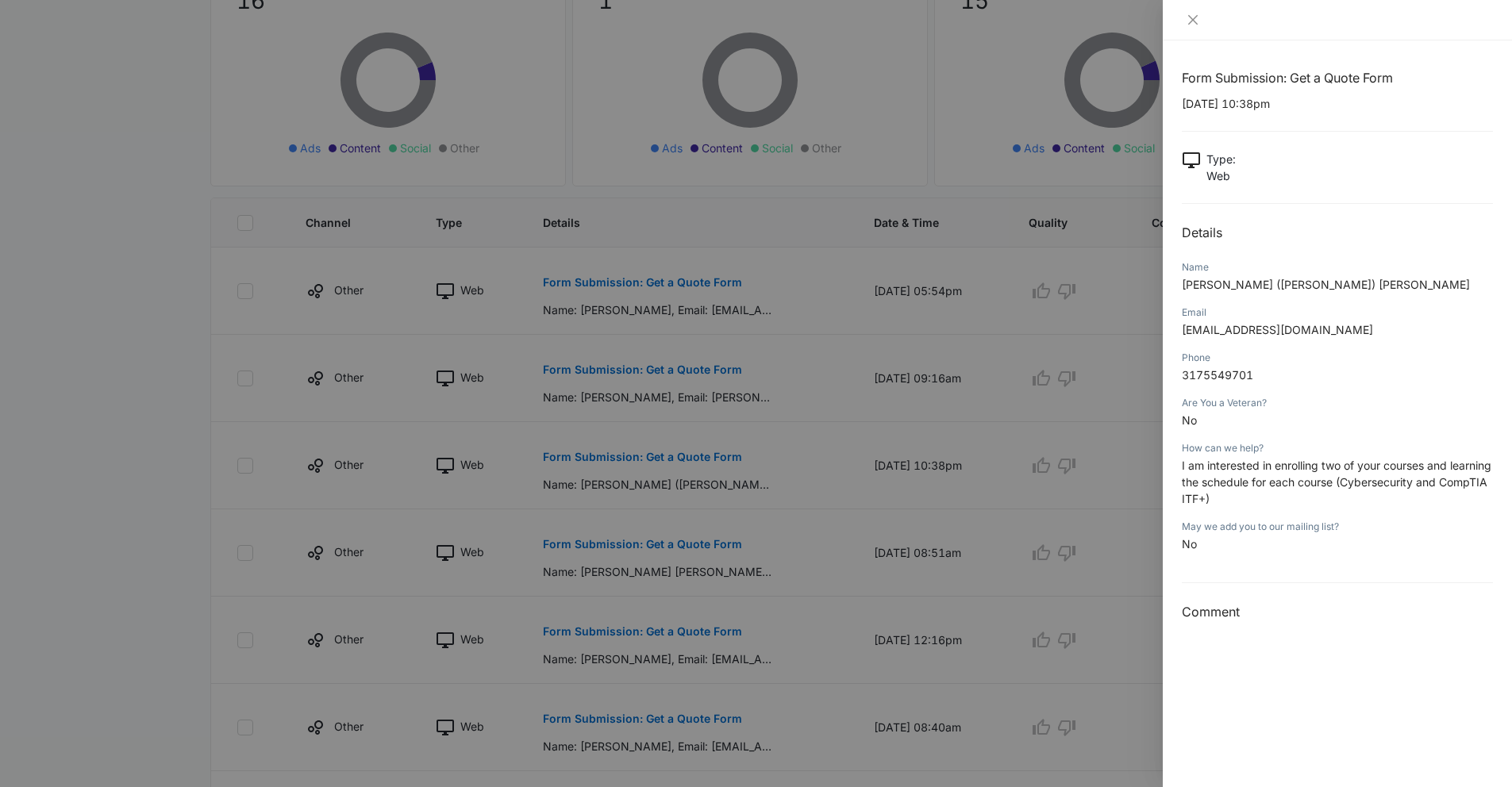
click at [877, 403] on div at bounding box center [756, 394] width 1512 height 787
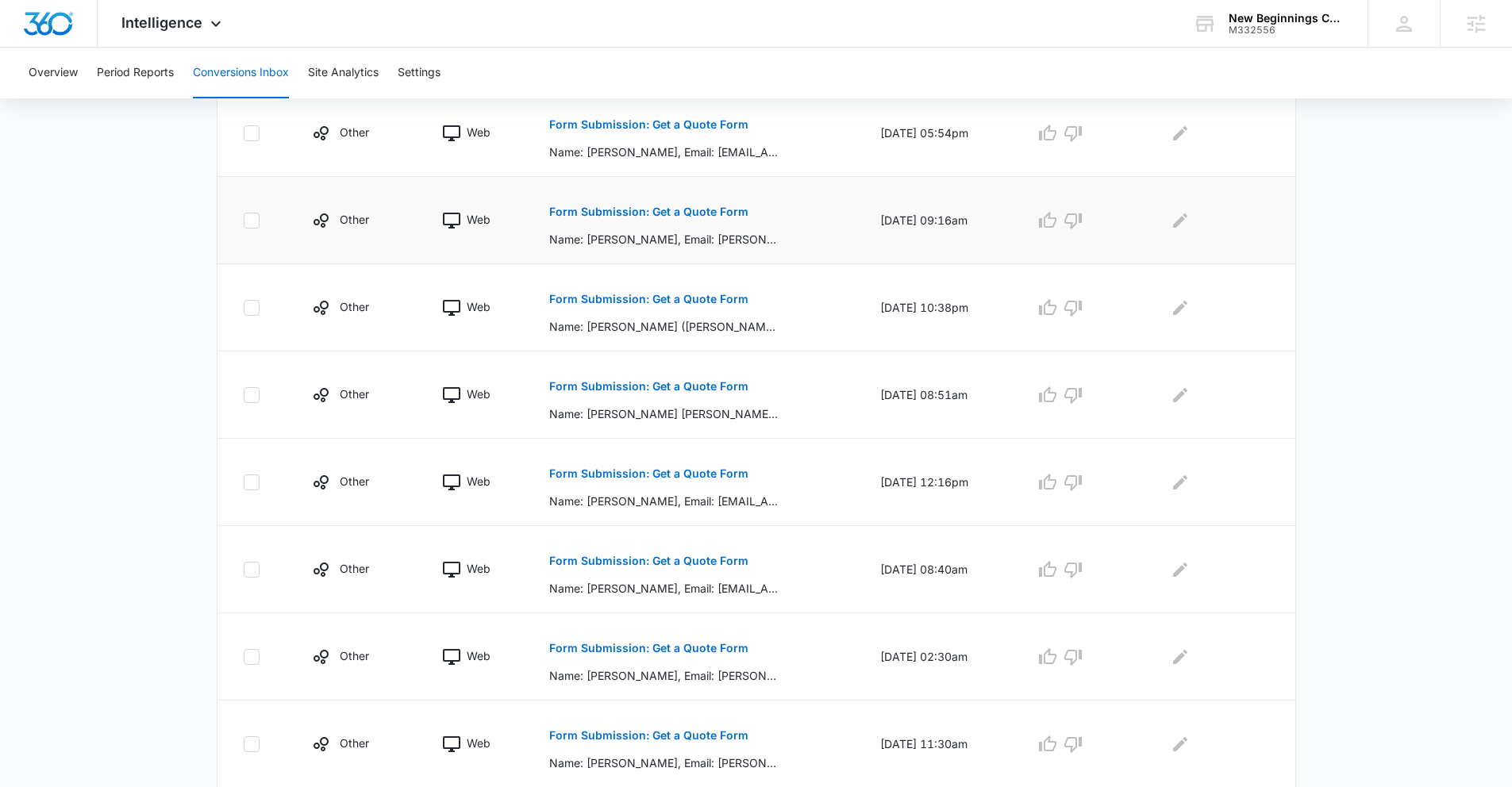
scroll to position [416, 0]
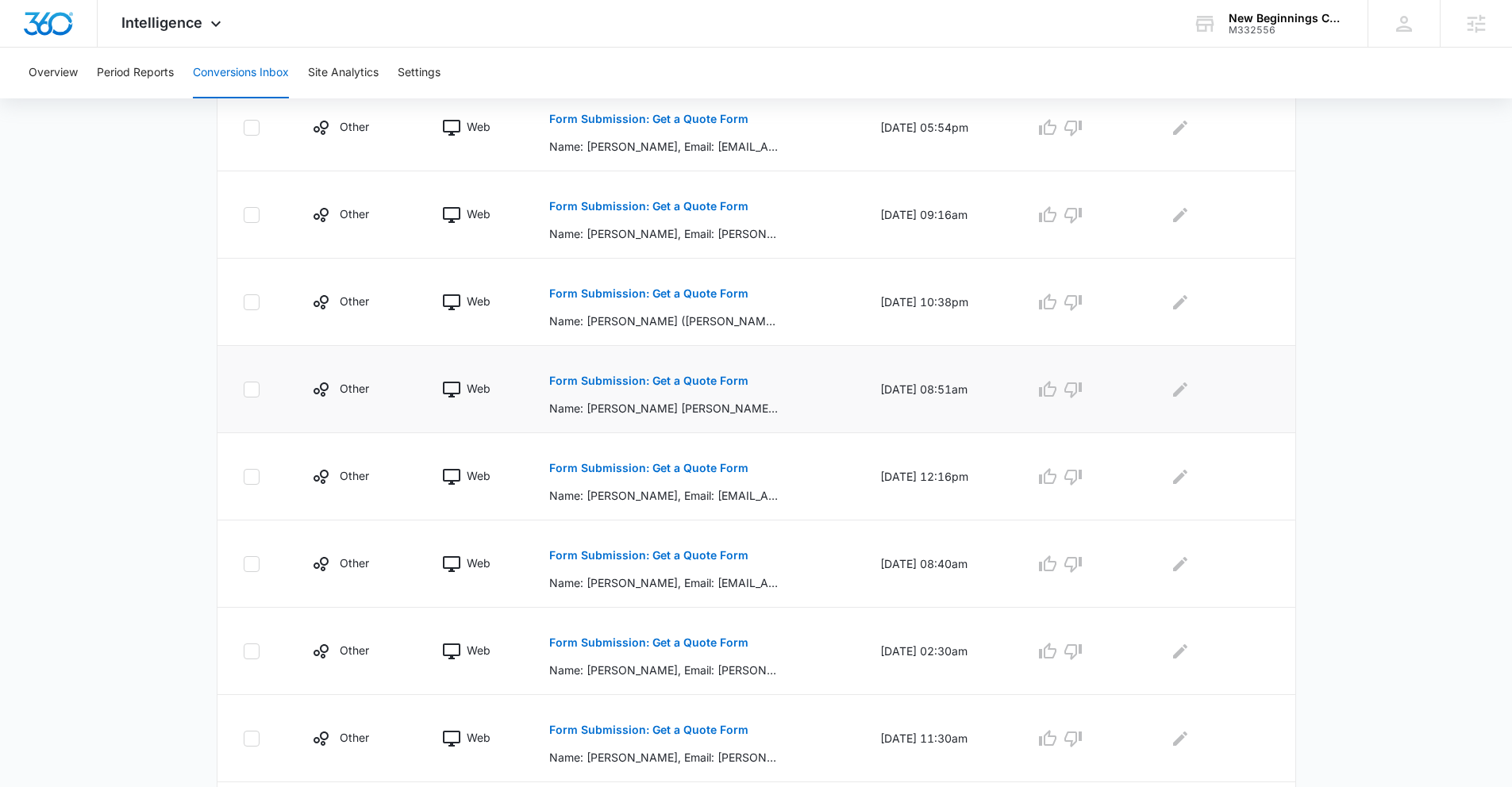
click at [676, 384] on p "Form Submission: Get a Quote Form" at bounding box center [649, 380] width 199 height 11
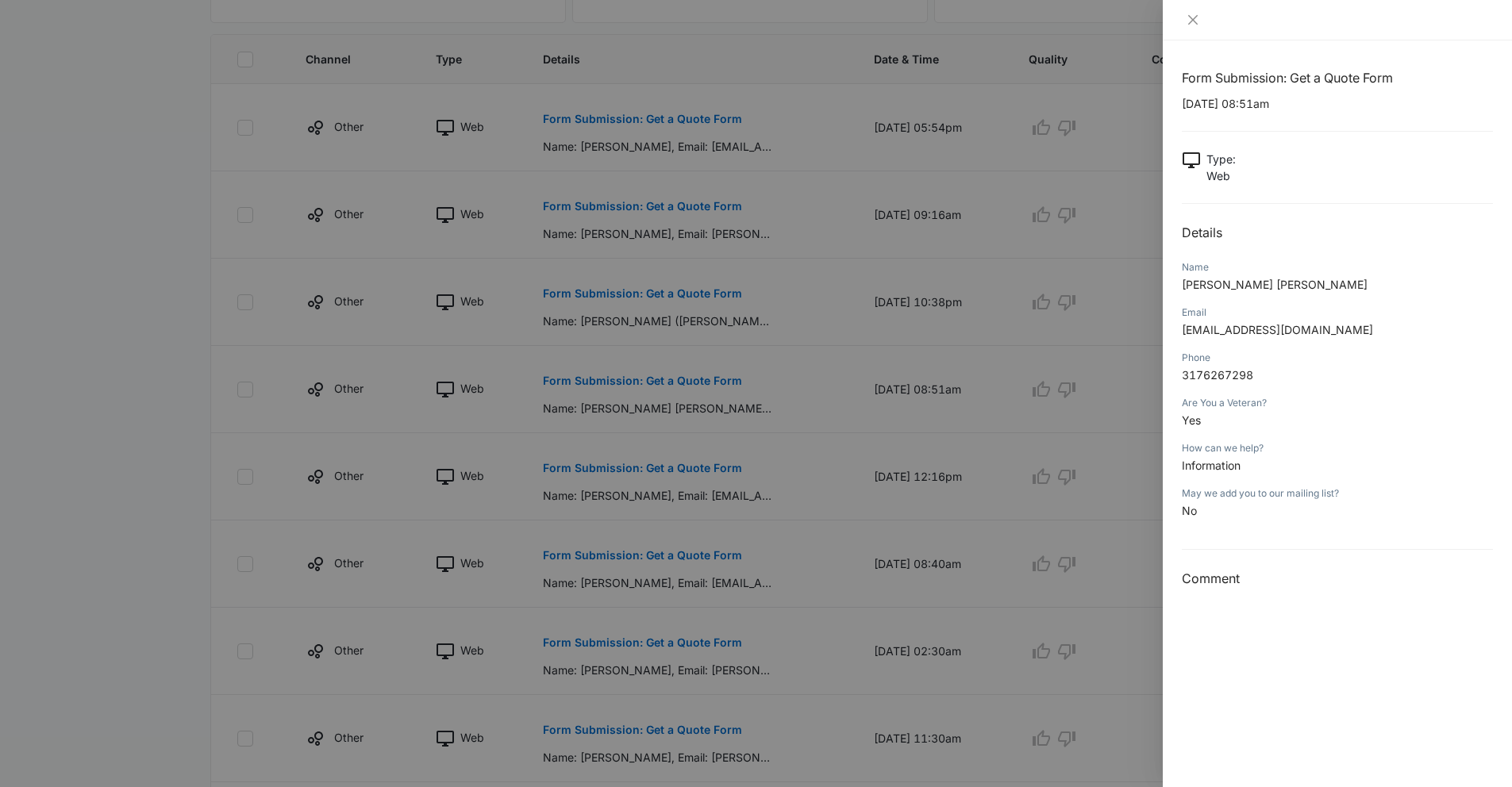
click at [726, 483] on div at bounding box center [756, 394] width 1512 height 787
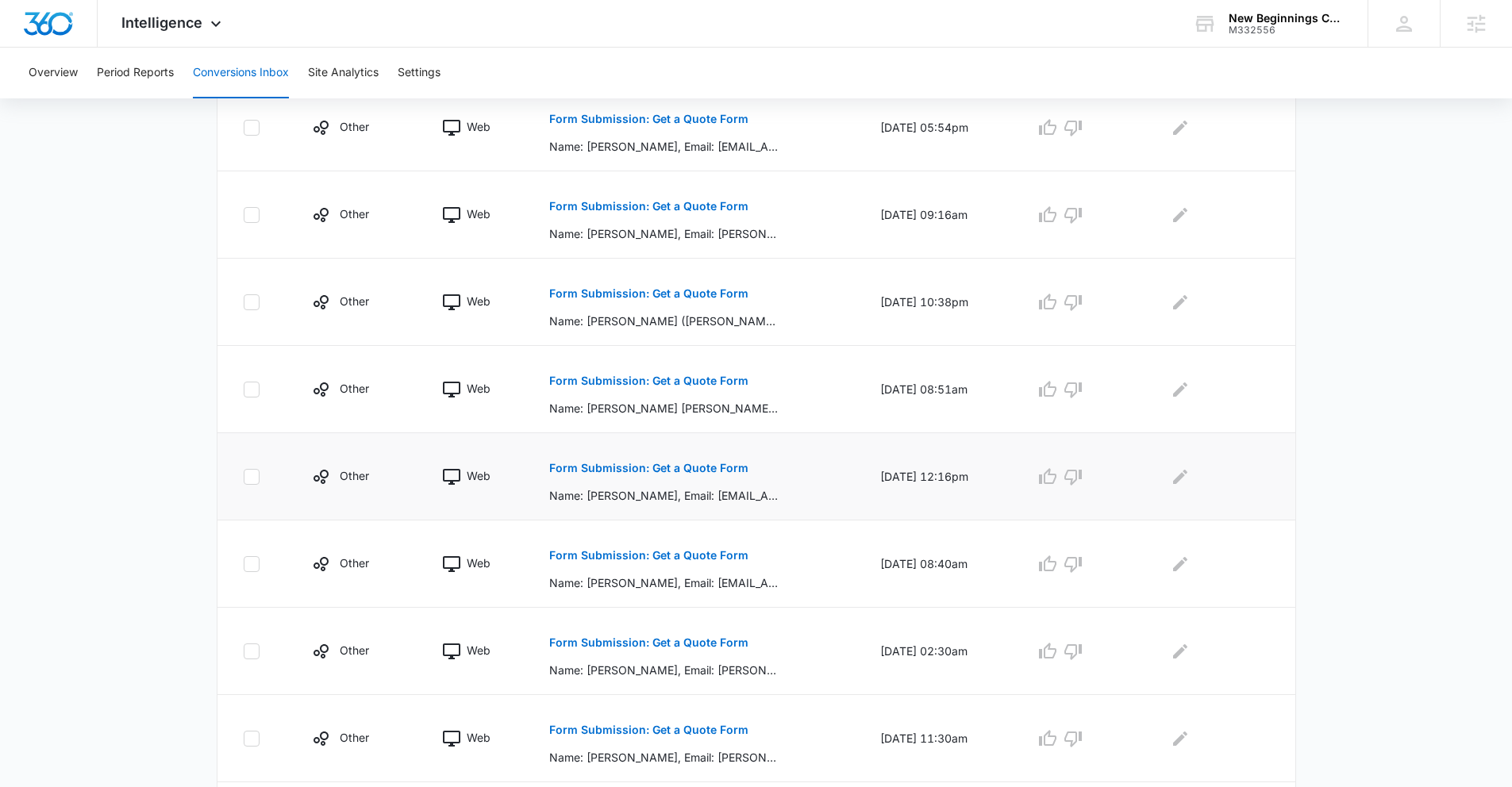
click at [662, 463] on p "Form Submission: Get a Quote Form" at bounding box center [649, 468] width 199 height 11
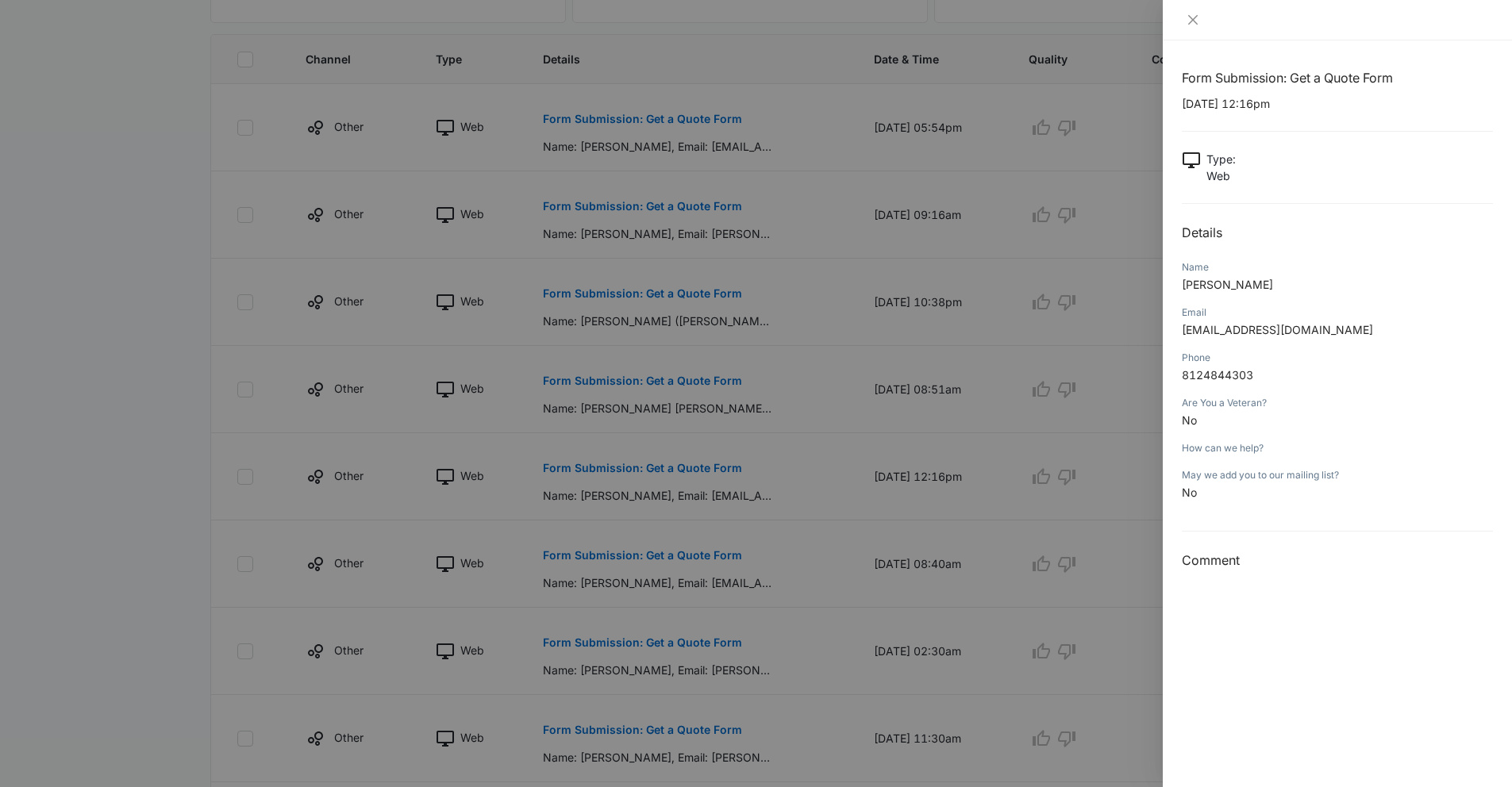
click at [952, 501] on div at bounding box center [756, 394] width 1512 height 787
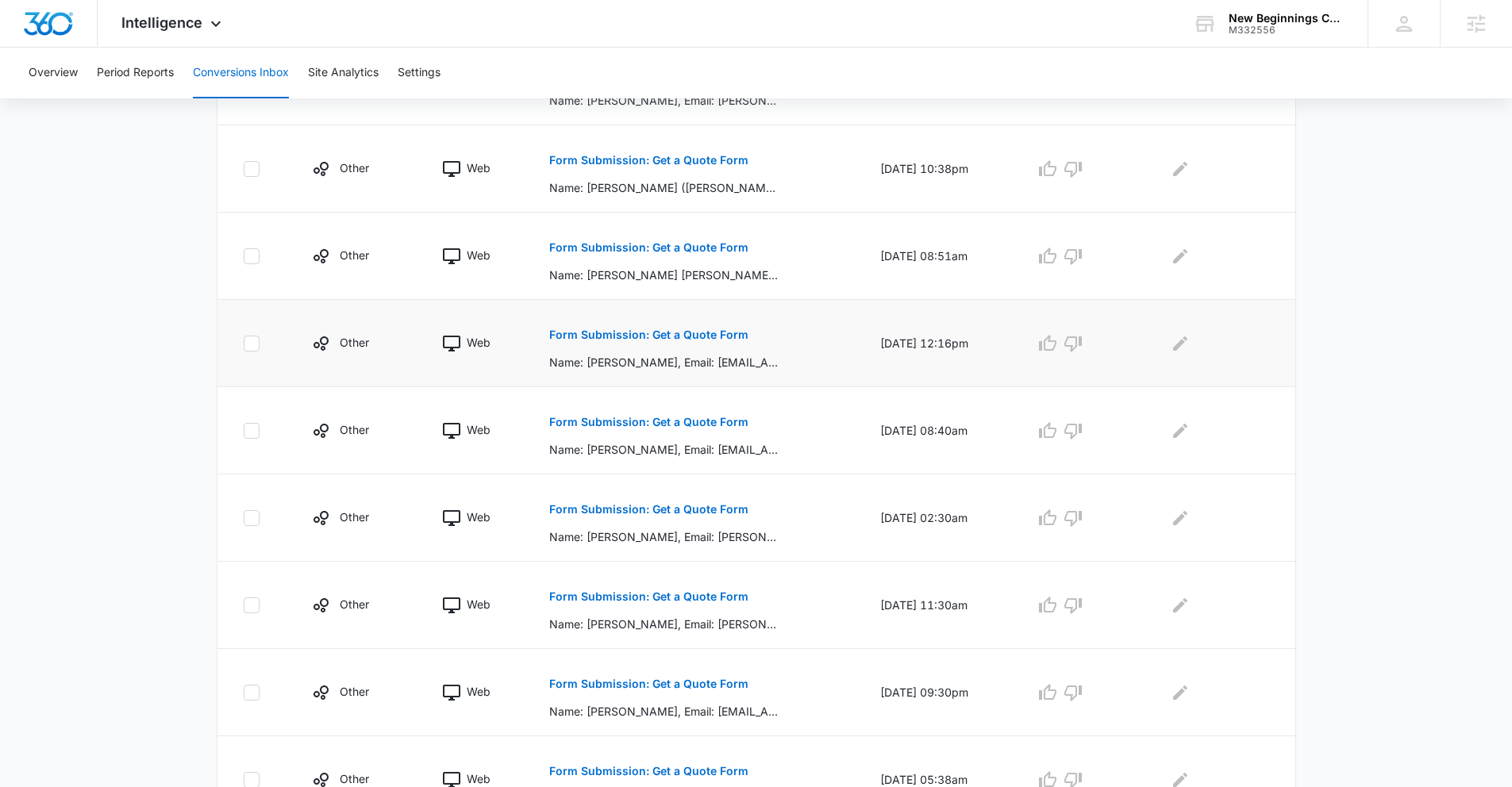
scroll to position [550, 0]
click at [672, 427] on button "Form Submission: Get a Quote Form" at bounding box center [649, 422] width 199 height 38
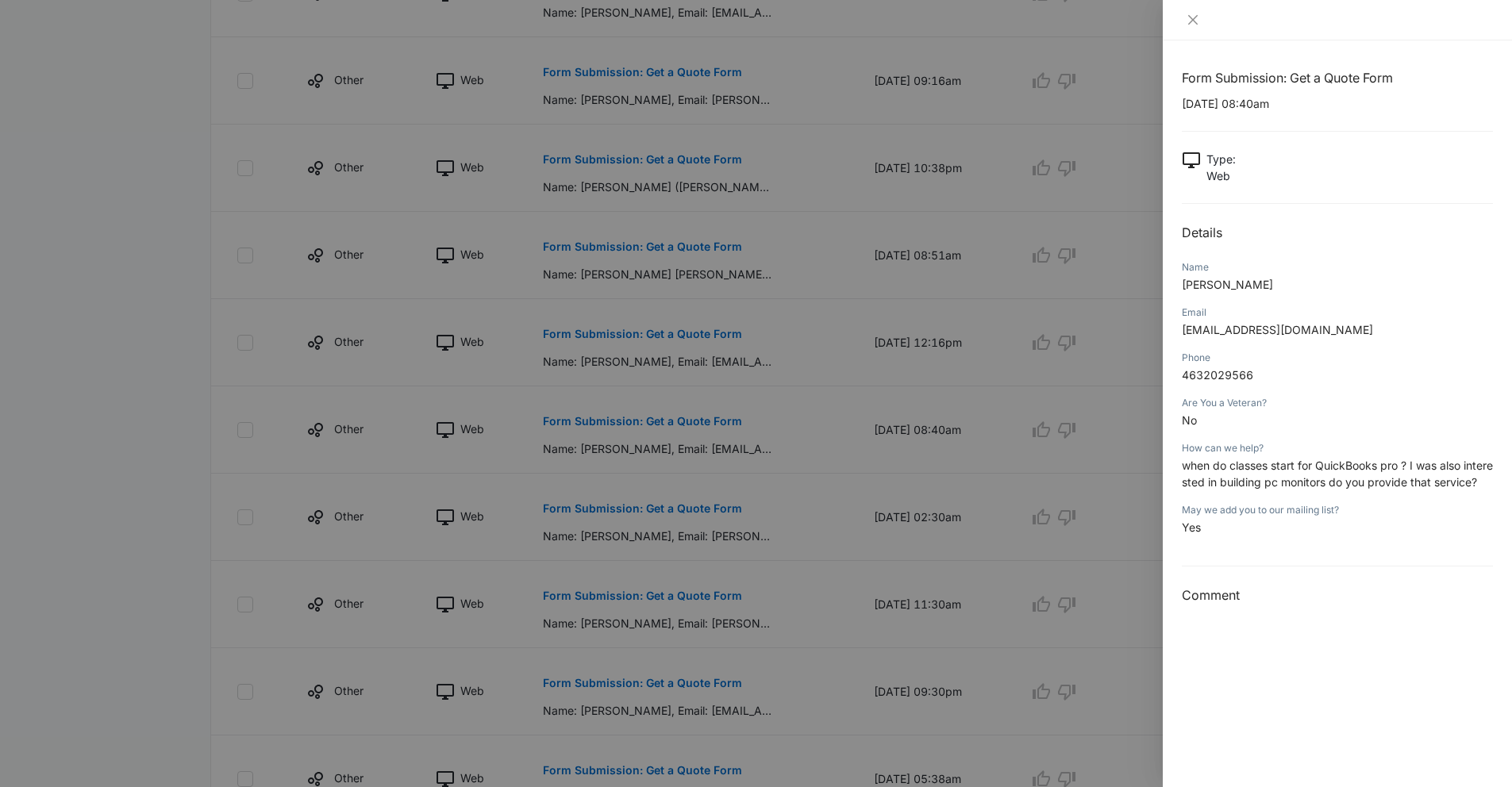
click at [987, 508] on div at bounding box center [756, 394] width 1512 height 787
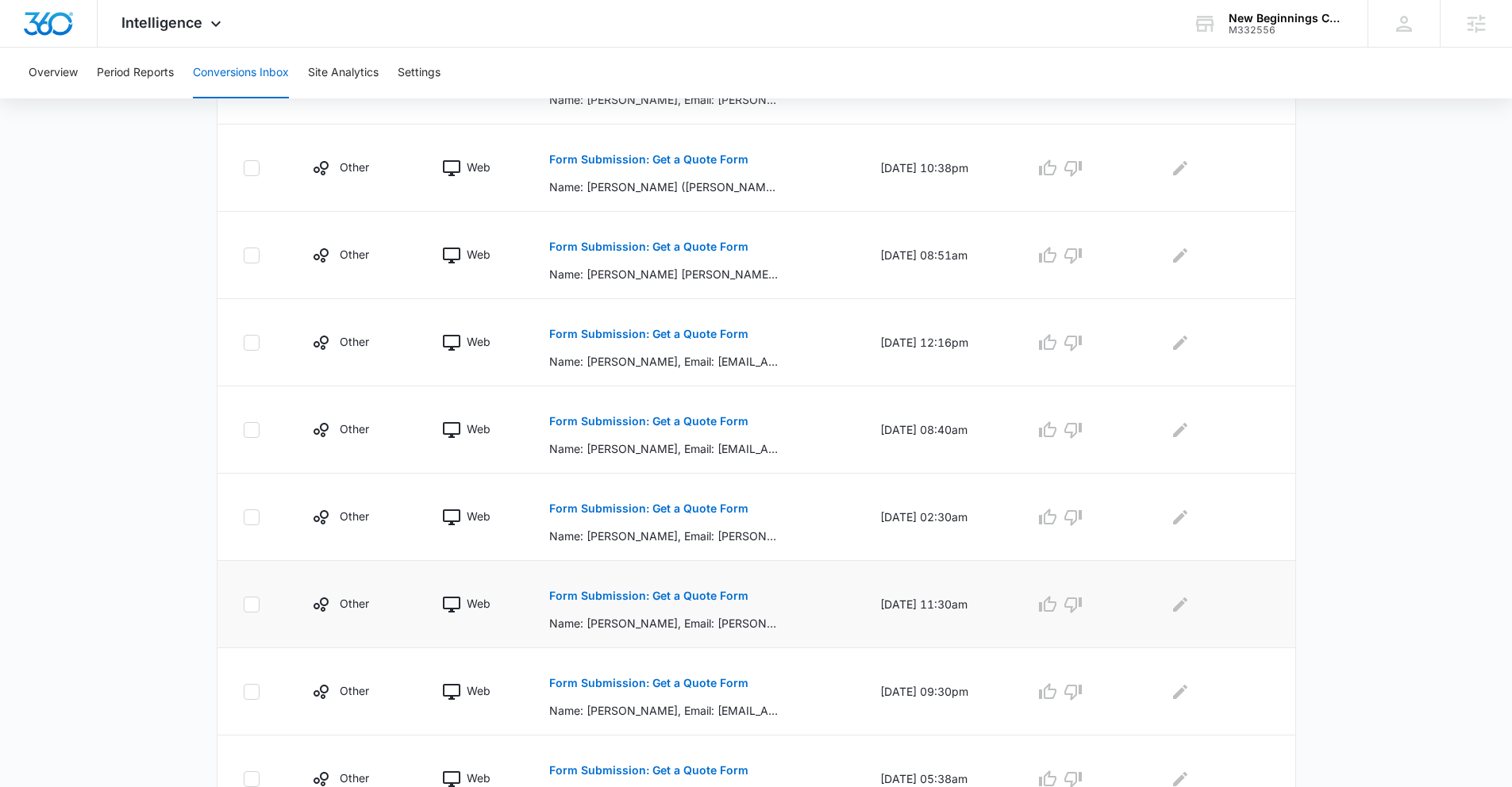
click at [681, 594] on p "Form Submission: Get a Quote Form" at bounding box center [649, 595] width 199 height 11
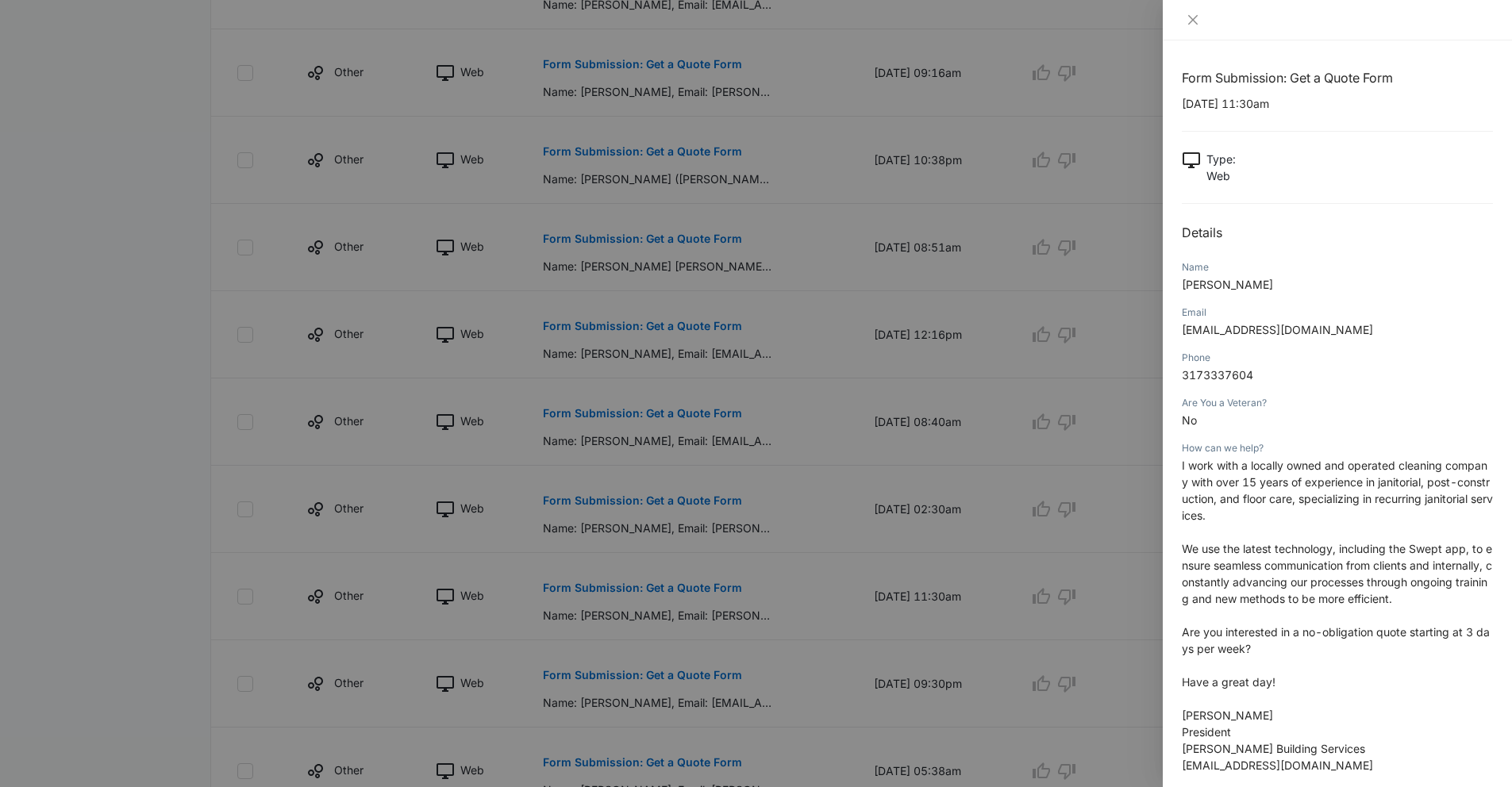
scroll to position [560, 0]
click at [1012, 531] on div at bounding box center [756, 394] width 1512 height 787
